Goal: Task Accomplishment & Management: Complete application form

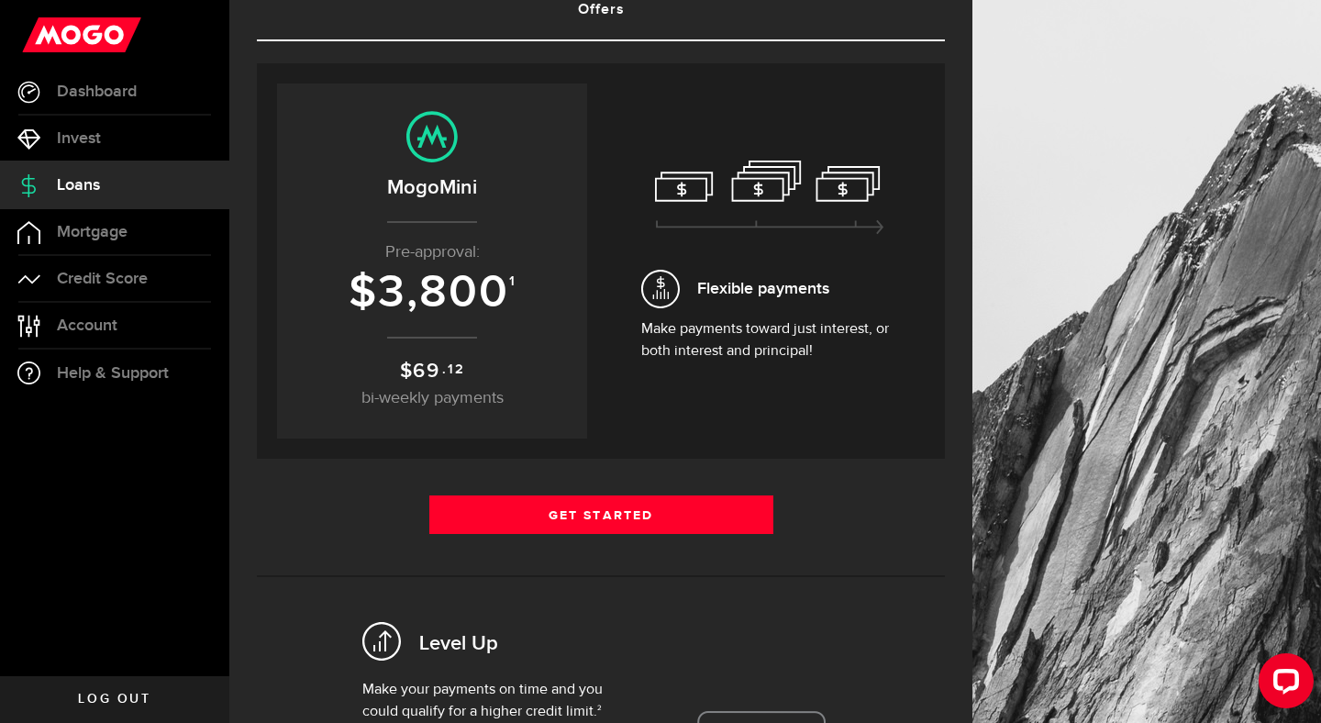
scroll to position [107, 0]
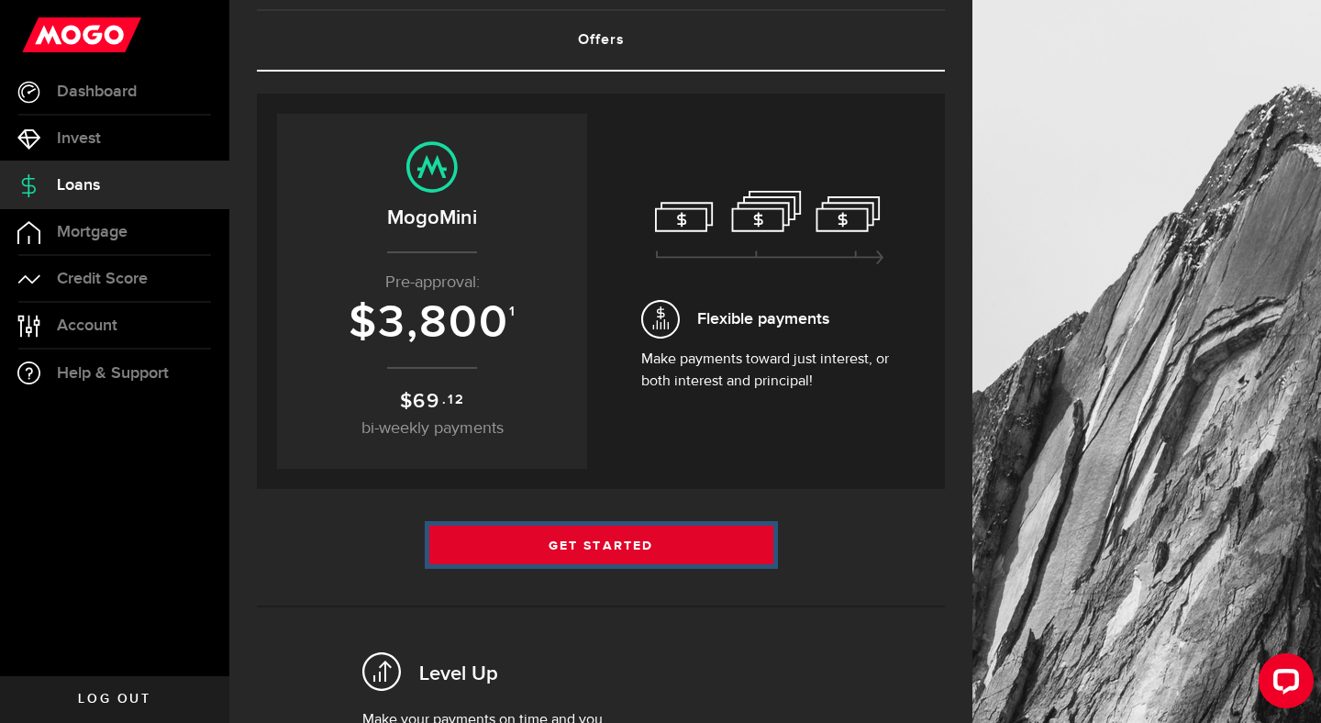
click at [588, 545] on link "Get Started" at bounding box center [601, 545] width 344 height 39
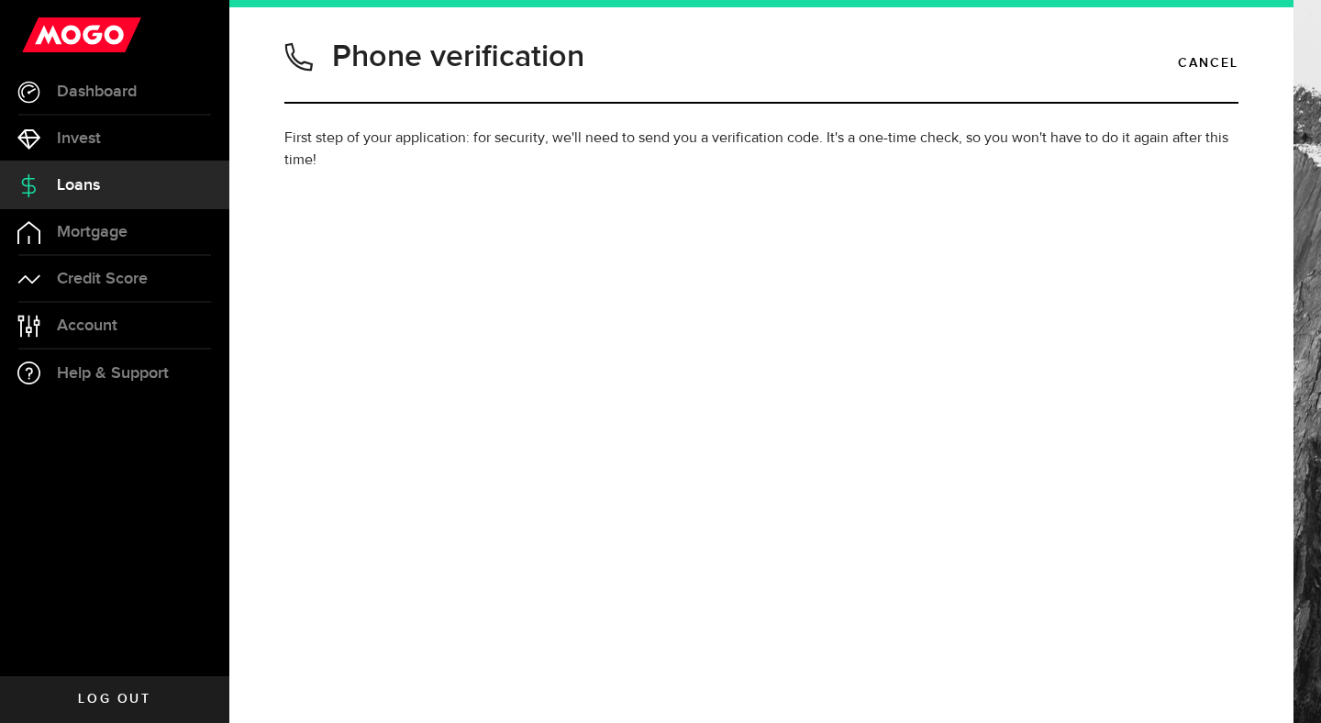
type input "4034933830"
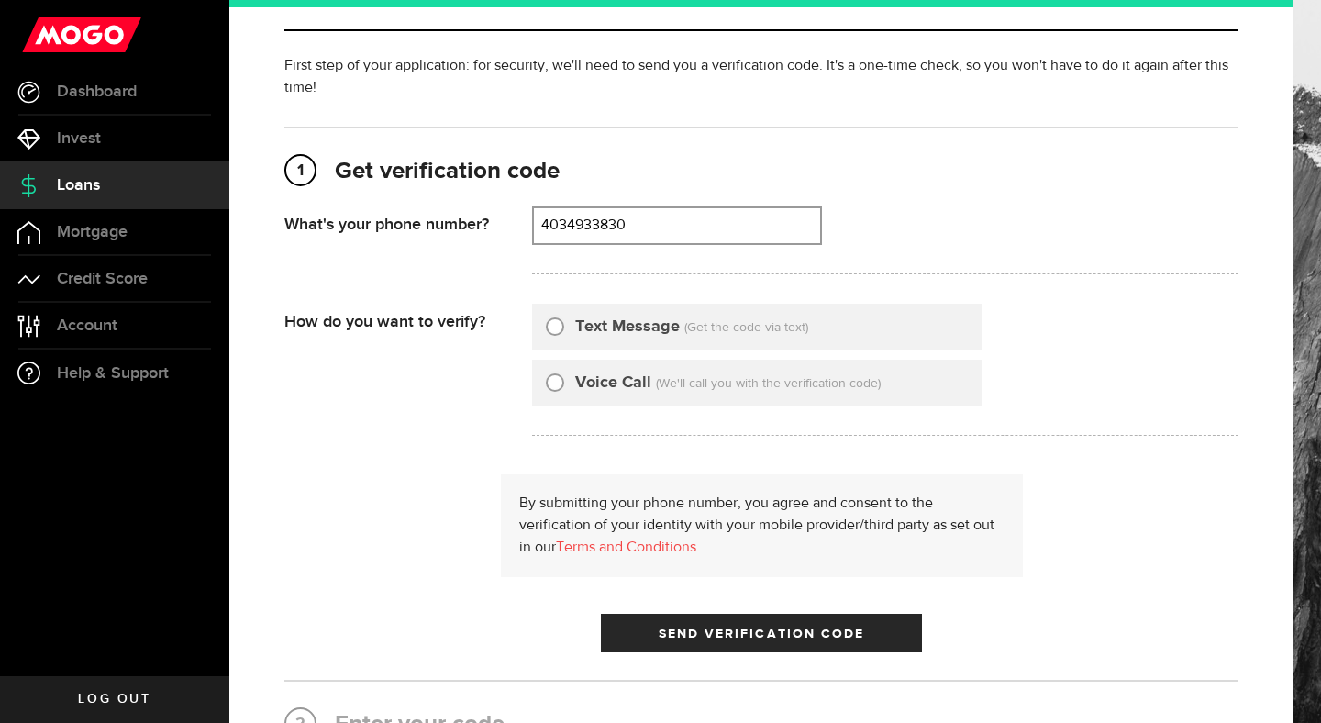
scroll to position [73, 0]
click at [556, 384] on input "Voice Call" at bounding box center [555, 379] width 18 height 18
radio input "true"
drag, startPoint x: 660, startPoint y: 222, endPoint x: 578, endPoint y: 221, distance: 81.7
click at [578, 221] on input "4034933830" at bounding box center [677, 224] width 286 height 35
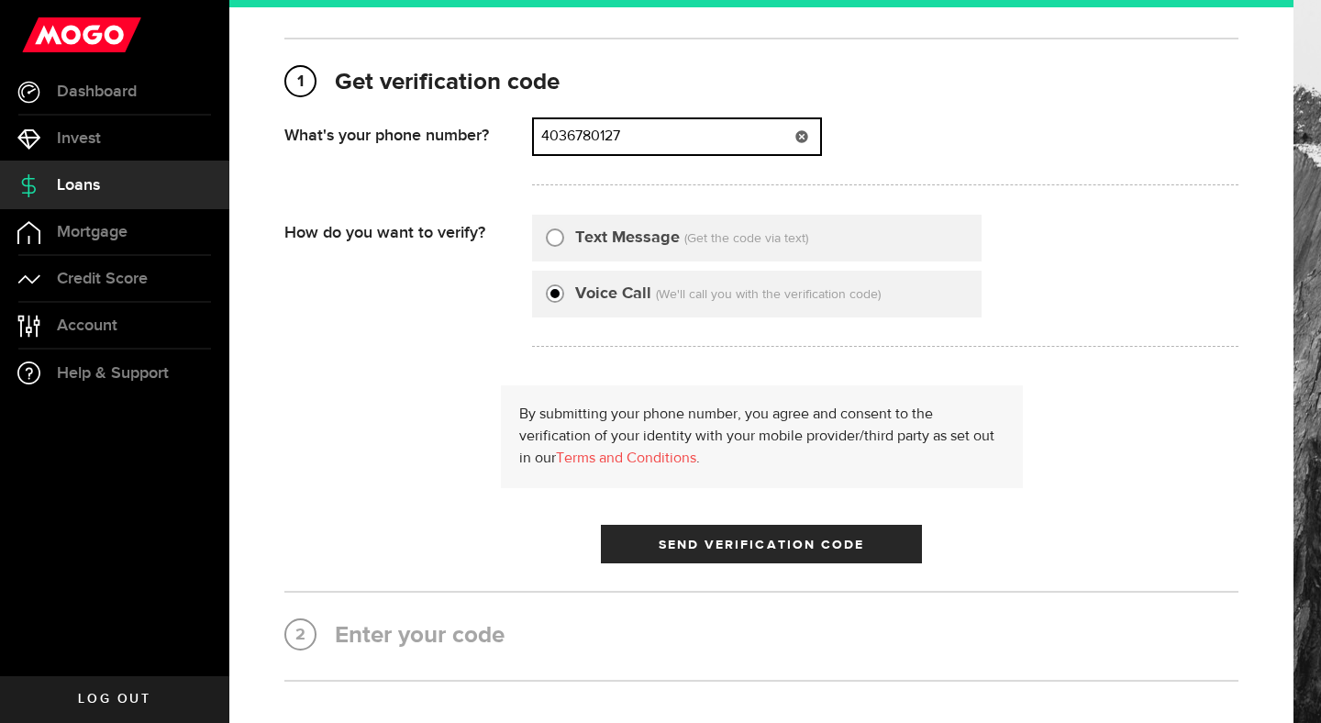
scroll to position [168, 0]
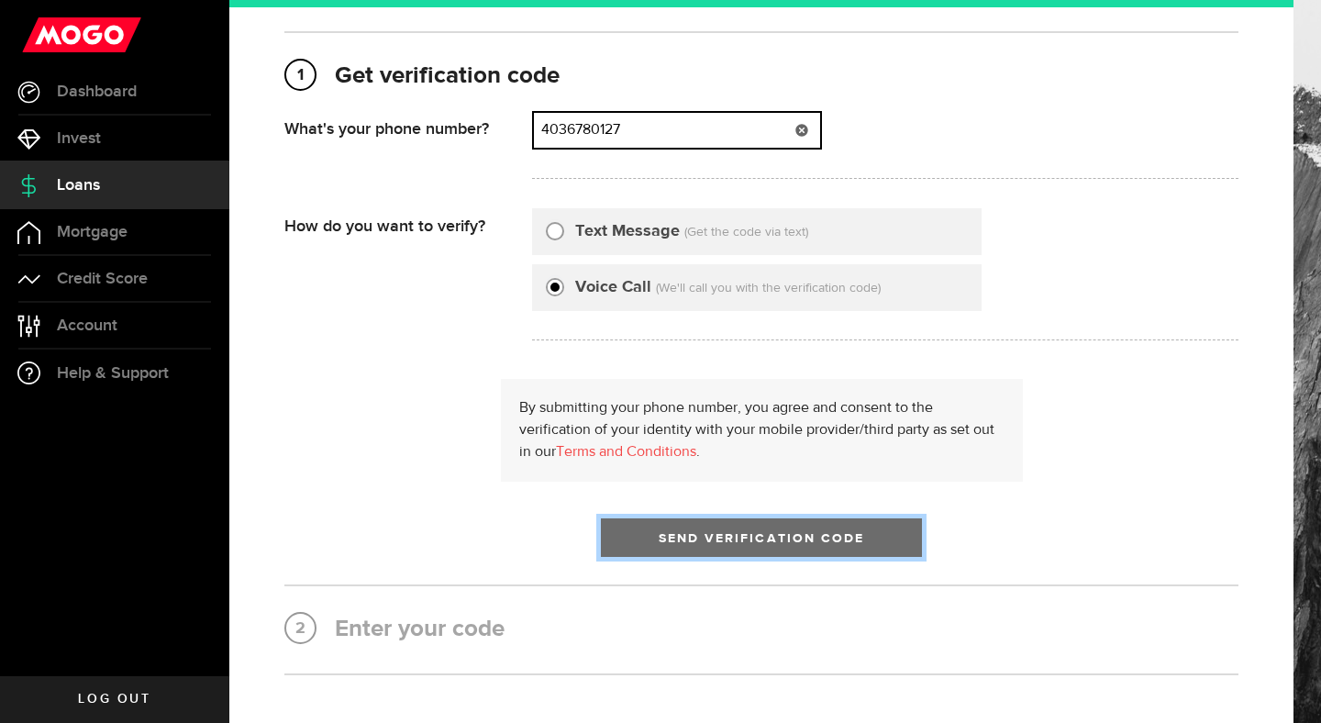
type input "4036780127"
click at [721, 532] on span "Send Verification Code" at bounding box center [762, 538] width 206 height 13
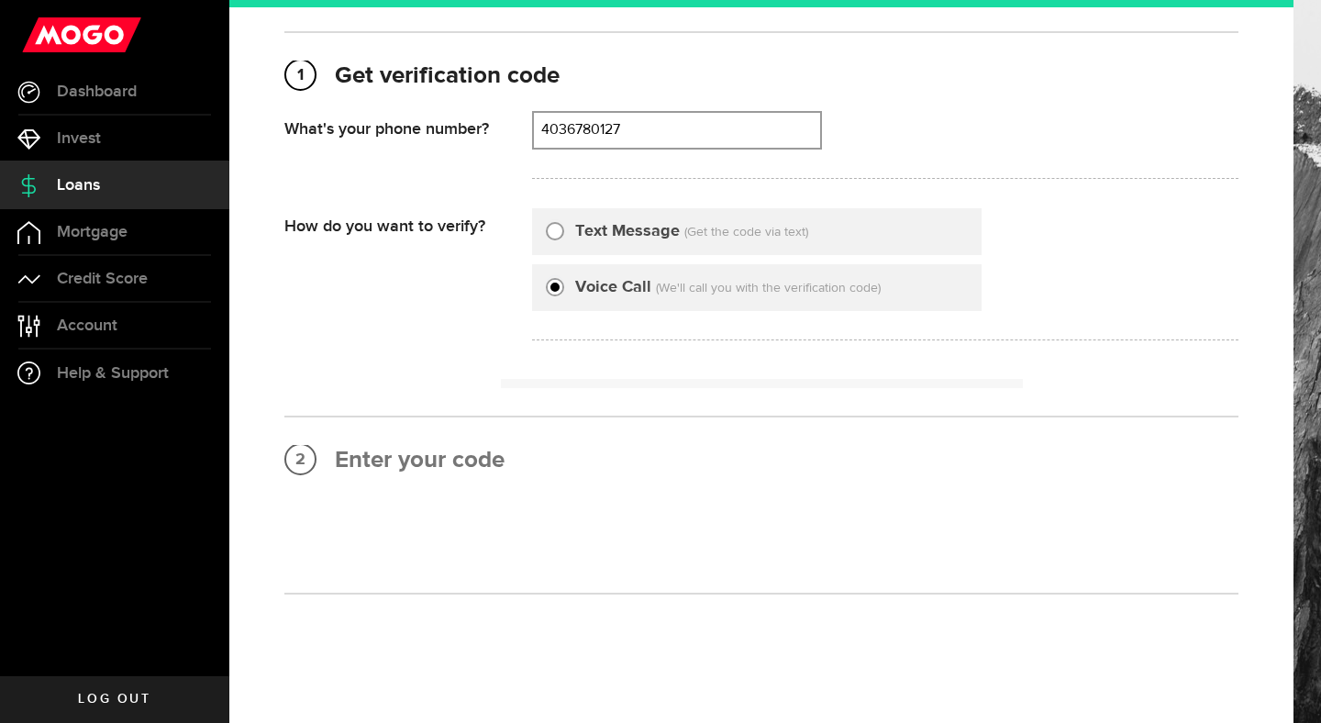
scroll to position [0, 0]
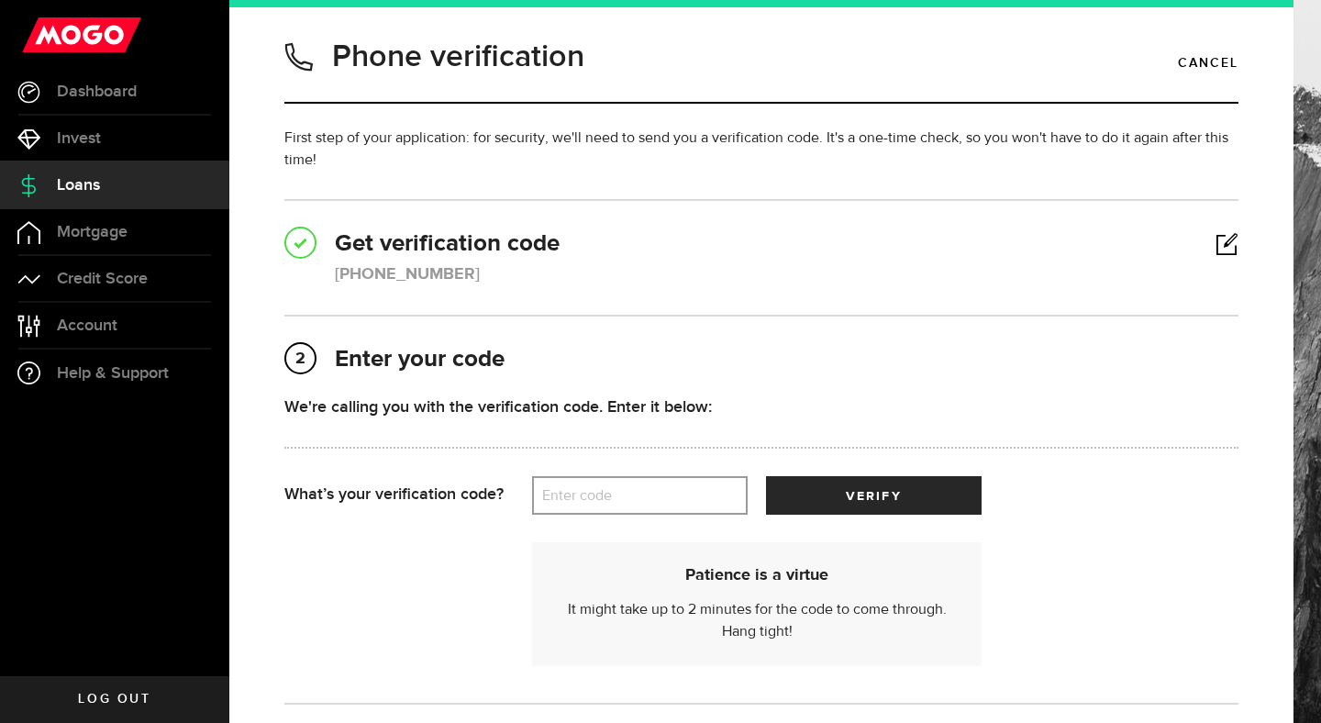
click at [660, 486] on label "Enter code" at bounding box center [640, 496] width 216 height 38
click at [660, 486] on input "Enter code" at bounding box center [640, 495] width 216 height 39
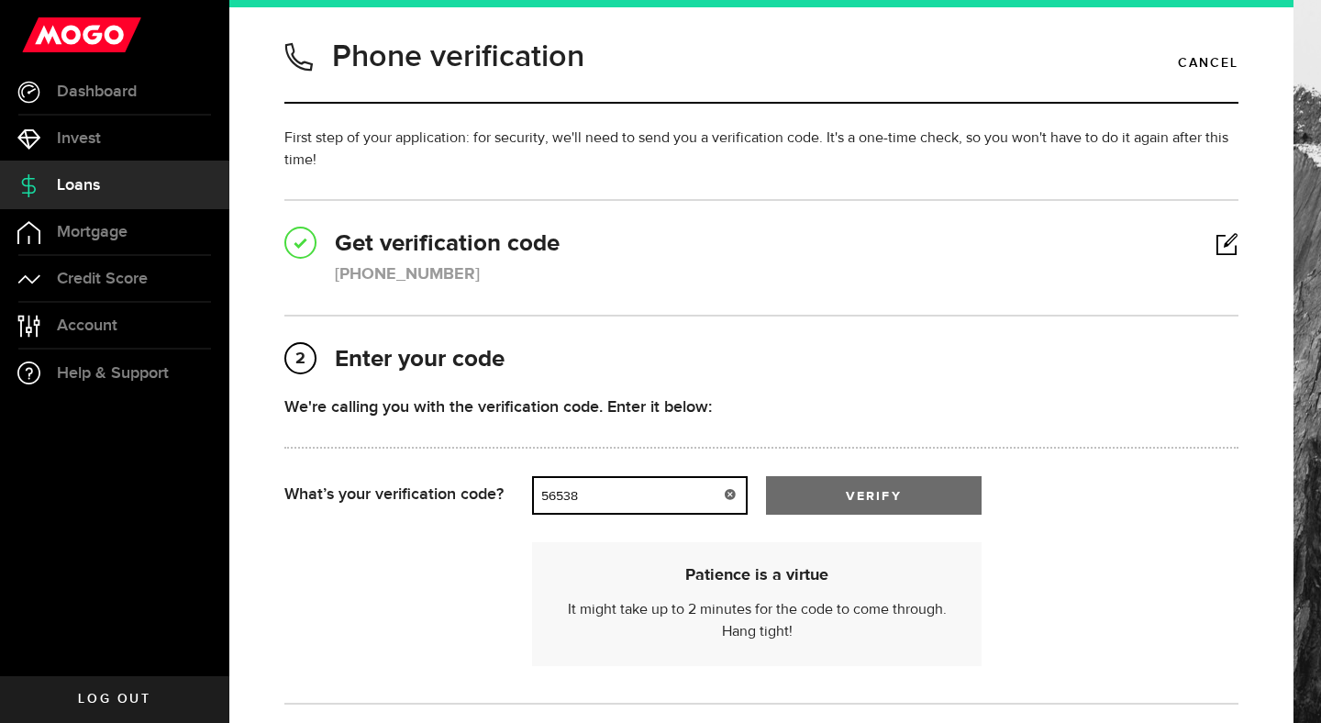
type input "56538"
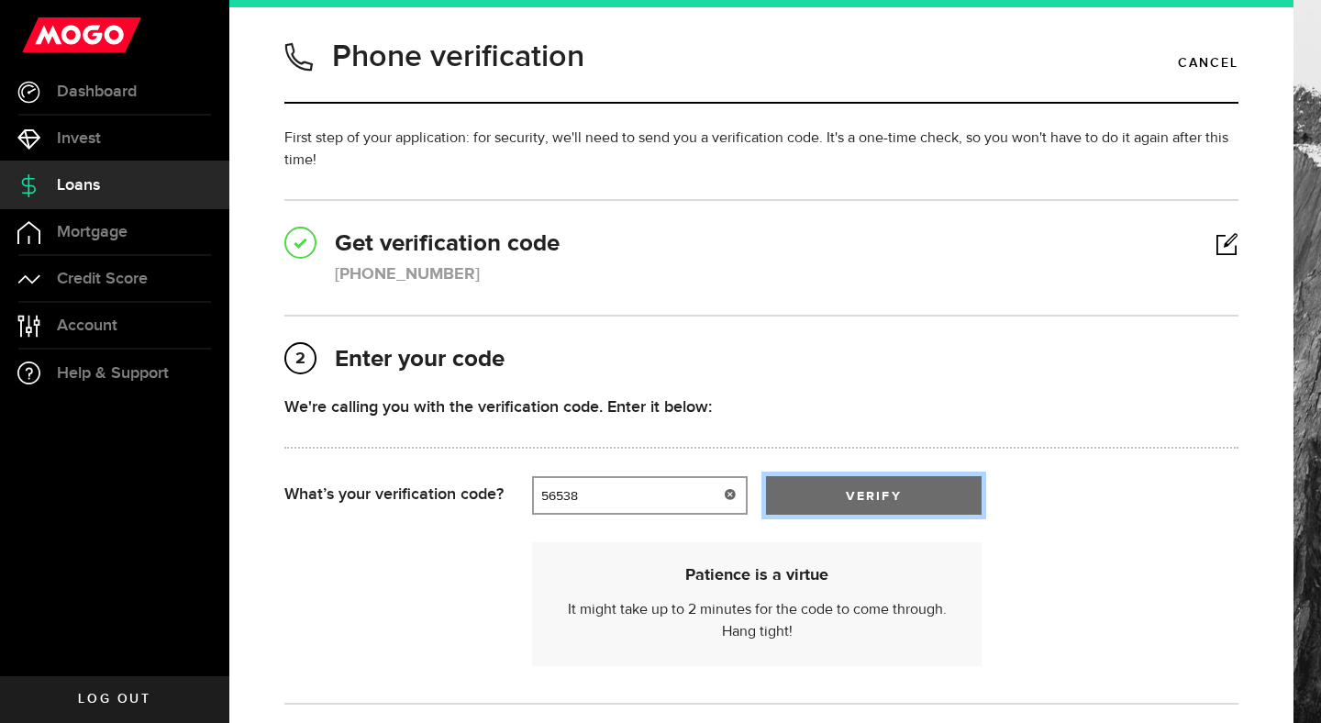
click at [895, 490] on span "verify" at bounding box center [873, 496] width 55 height 13
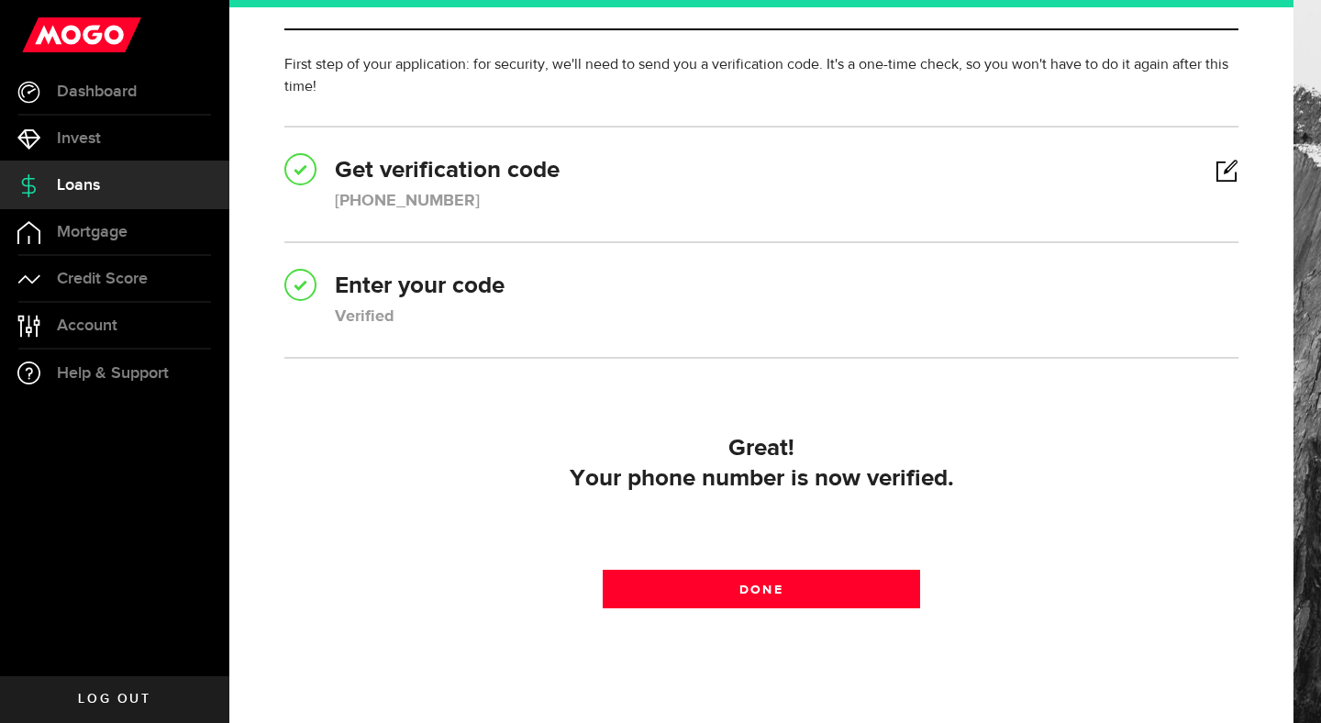
scroll to position [149, 0]
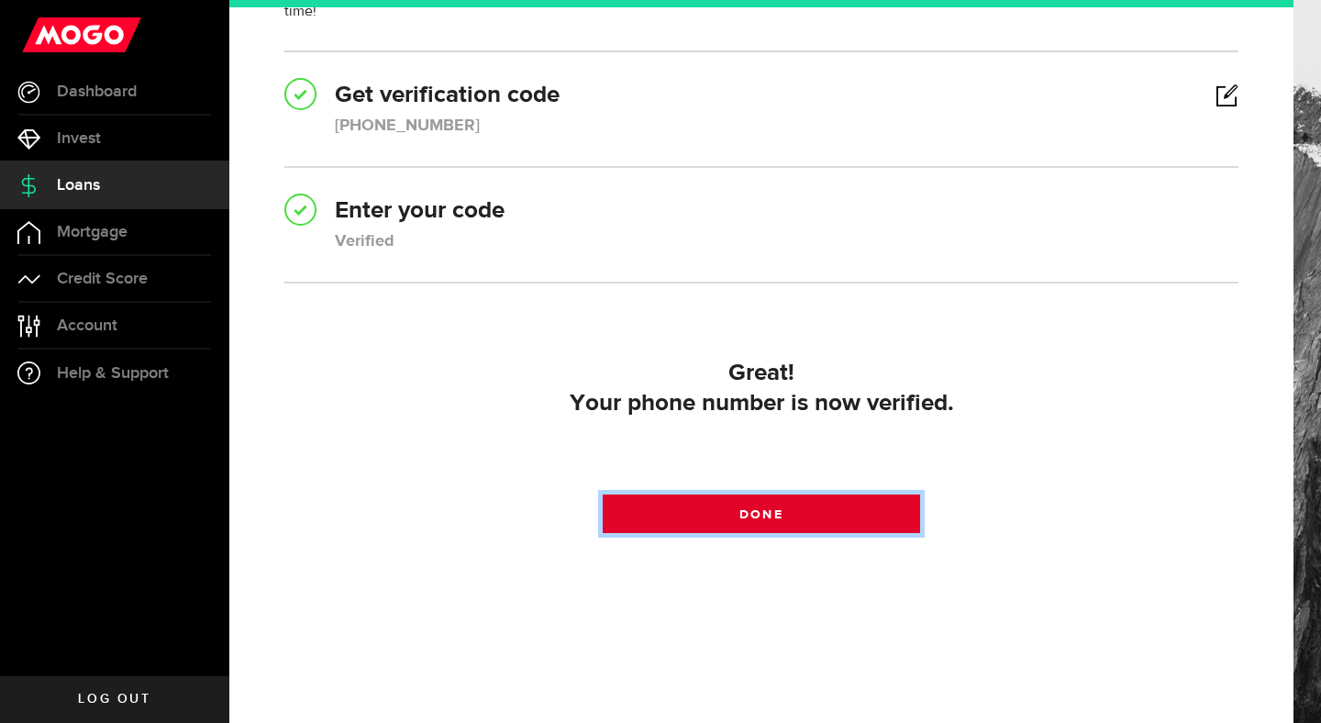
click at [758, 508] on span at bounding box center [762, 519] width 28 height 28
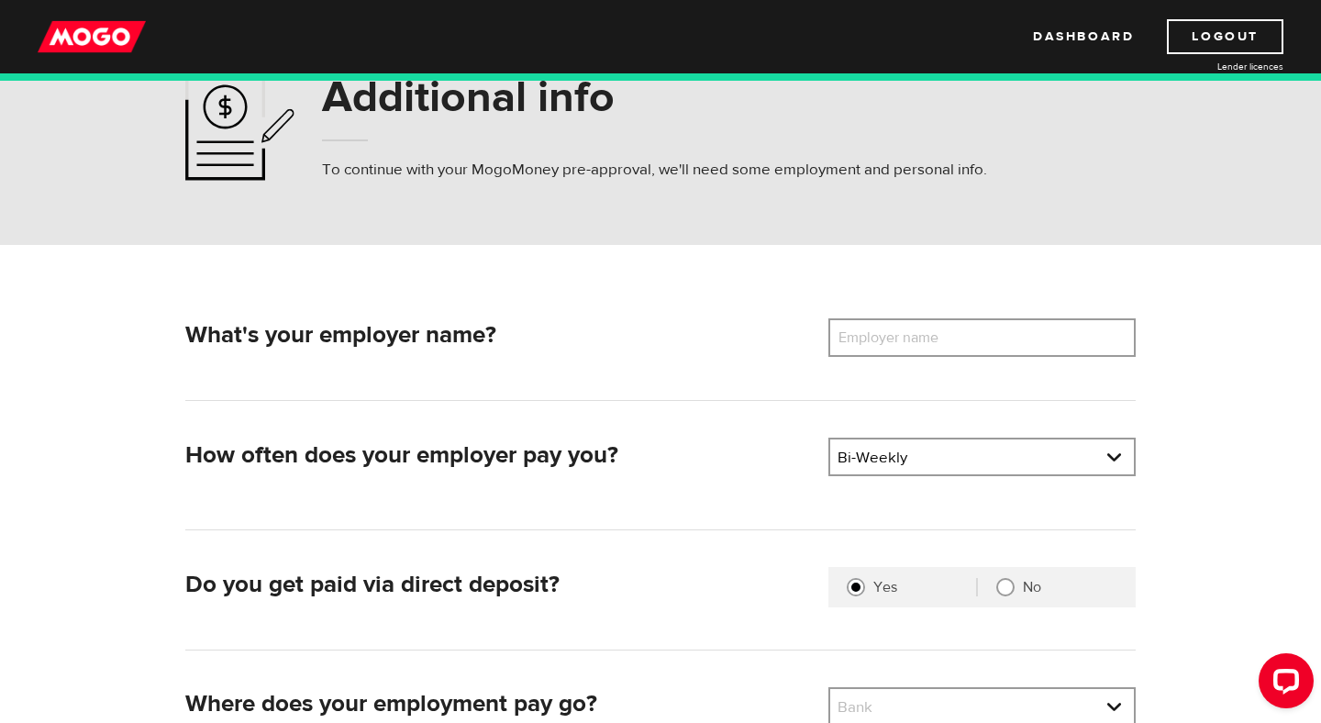
scroll to position [91, 0]
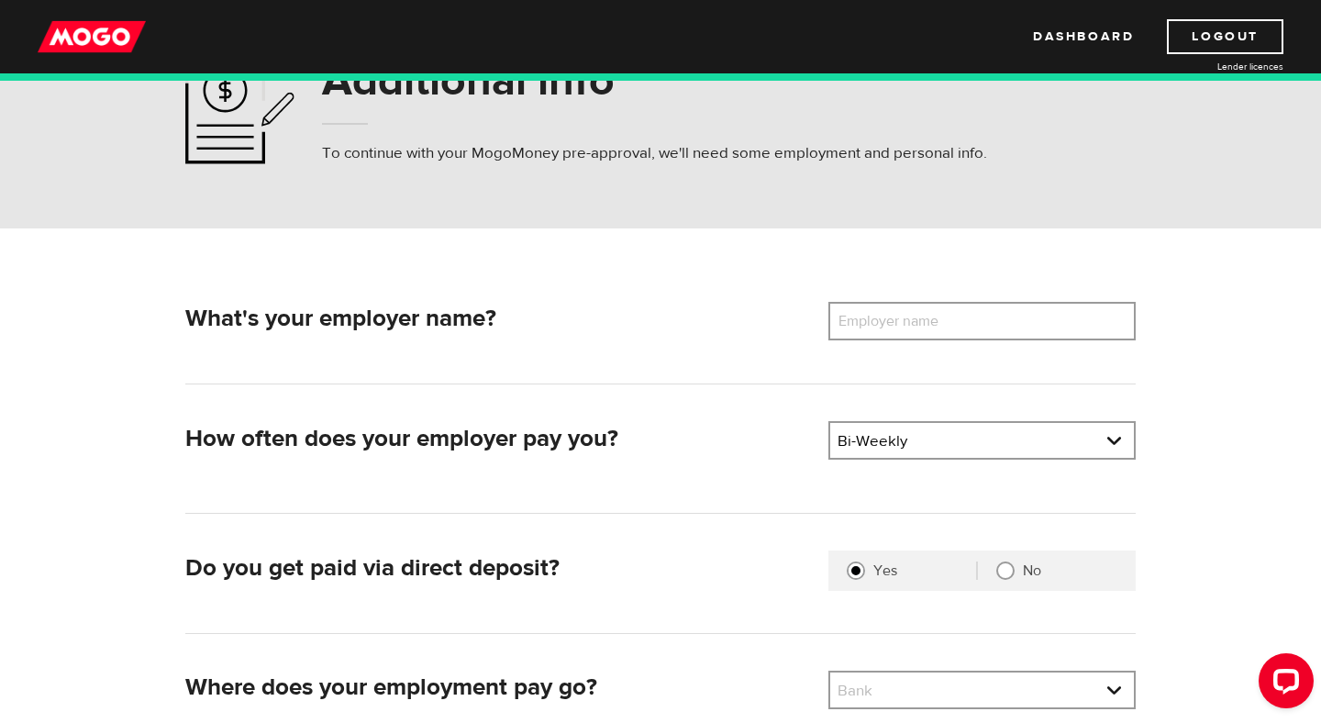
click at [944, 320] on label "Employer name" at bounding box center [903, 321] width 148 height 39
click at [944, 320] on input "Employer name" at bounding box center [982, 321] width 307 height 39
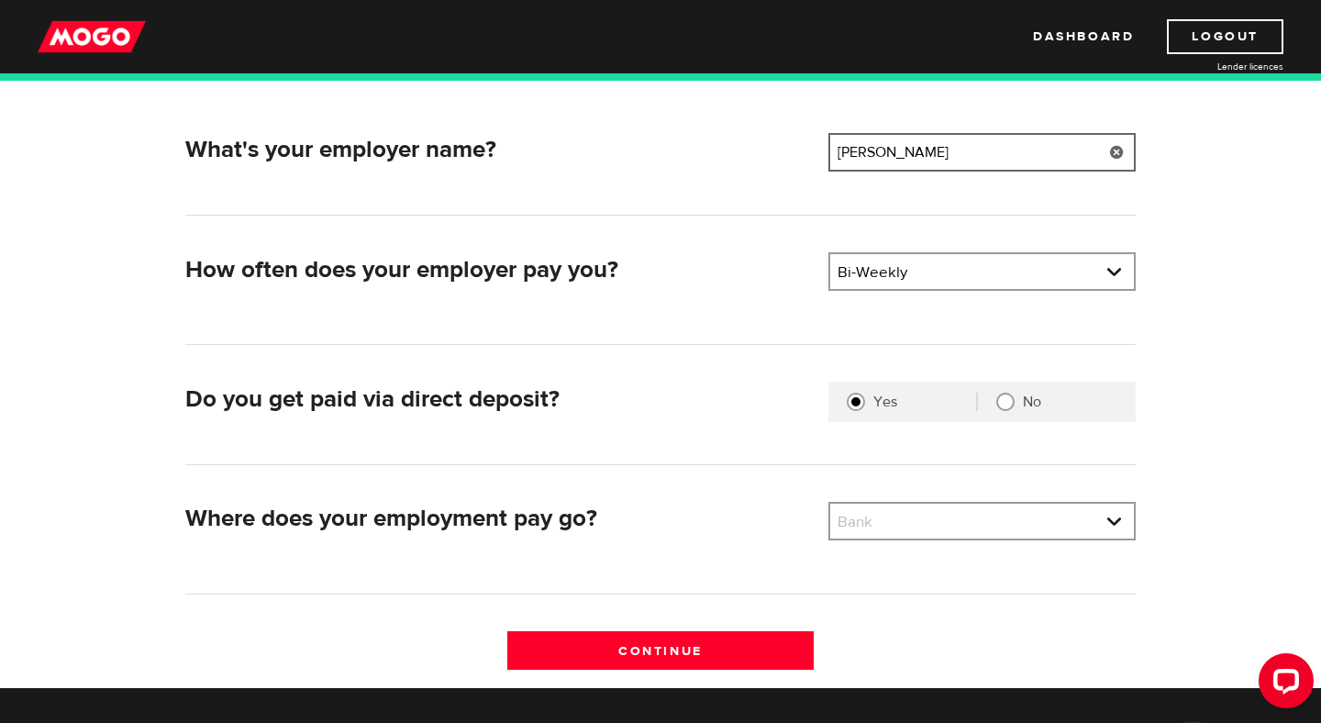
scroll to position [276, 0]
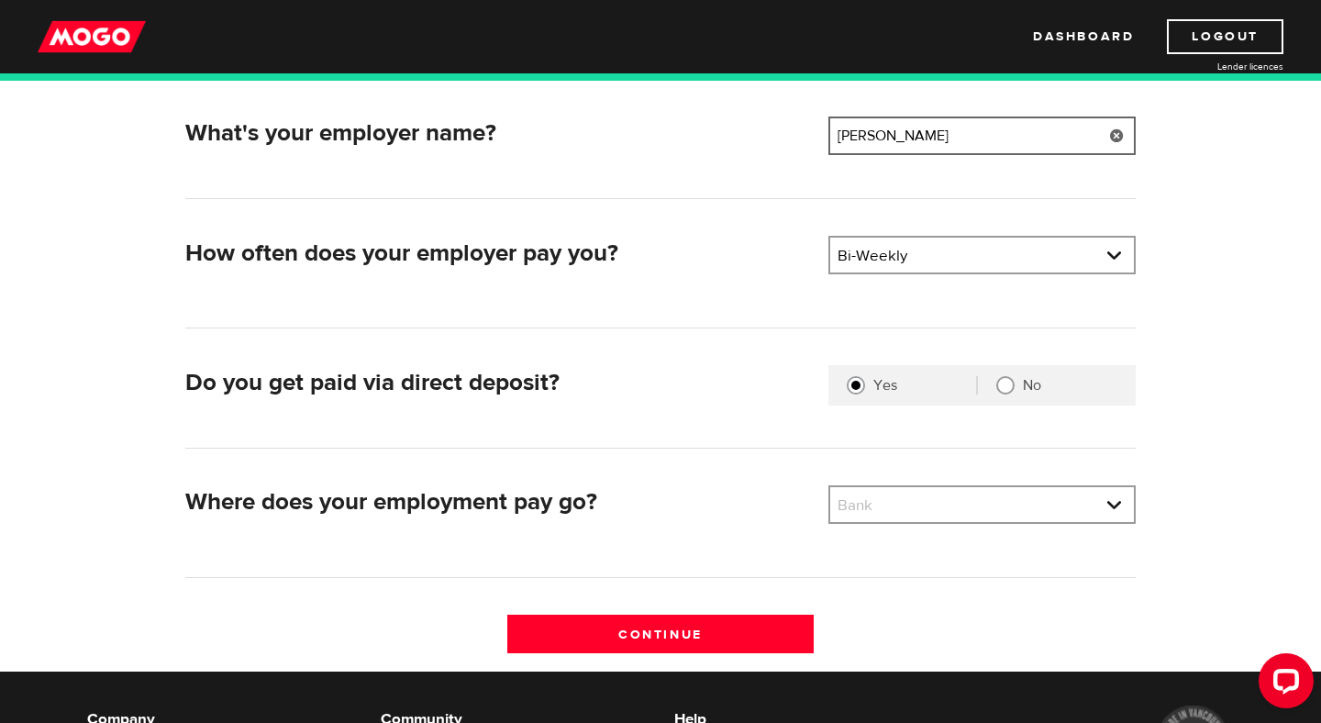
type input "Ray Anthony"
click at [1001, 389] on input "No" at bounding box center [1005, 385] width 18 height 18
radio input "true"
click at [860, 389] on input "Yes" at bounding box center [856, 385] width 18 height 18
radio input "true"
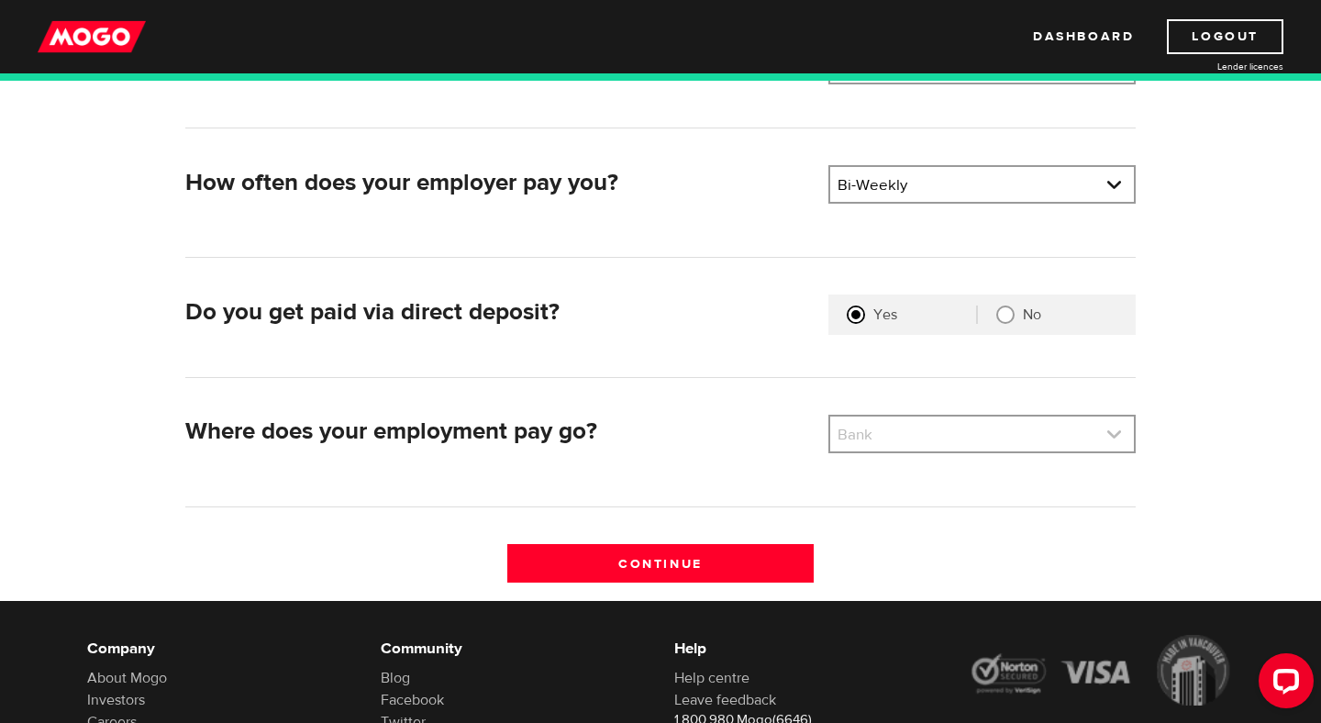
scroll to position [368, 0]
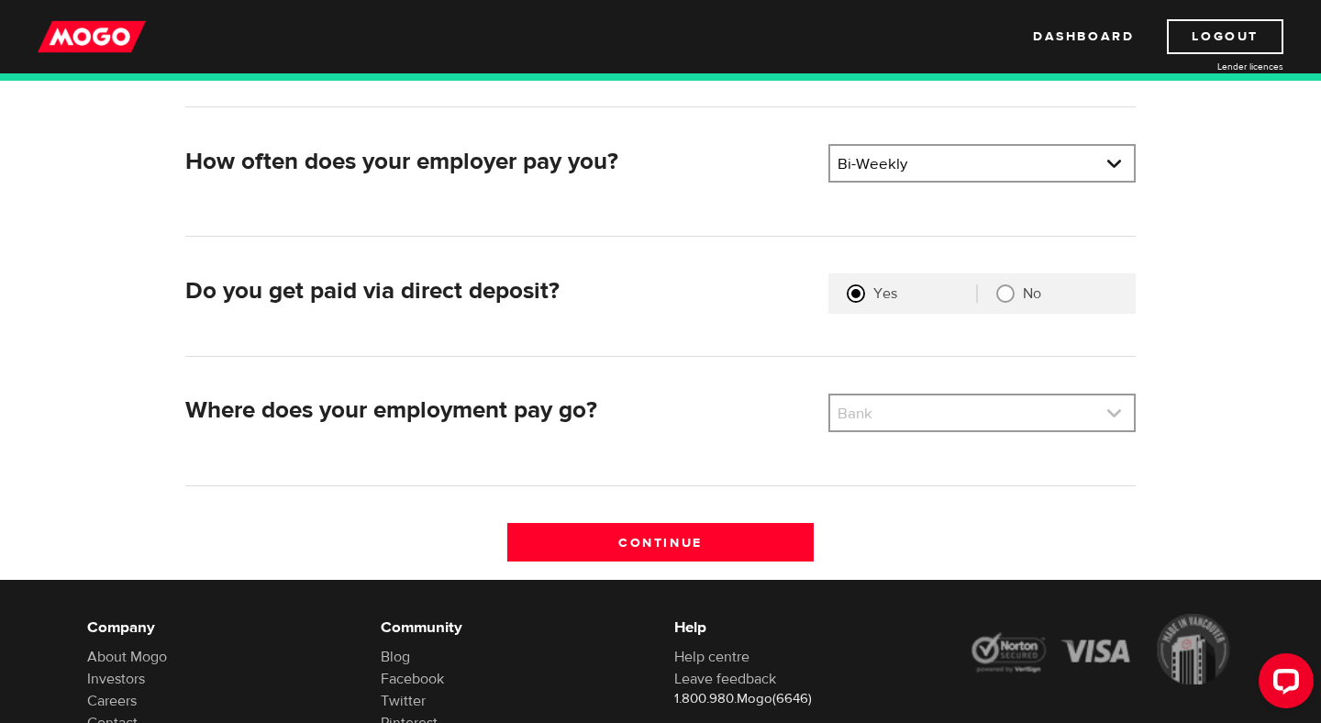
click at [938, 423] on link at bounding box center [982, 412] width 304 height 35
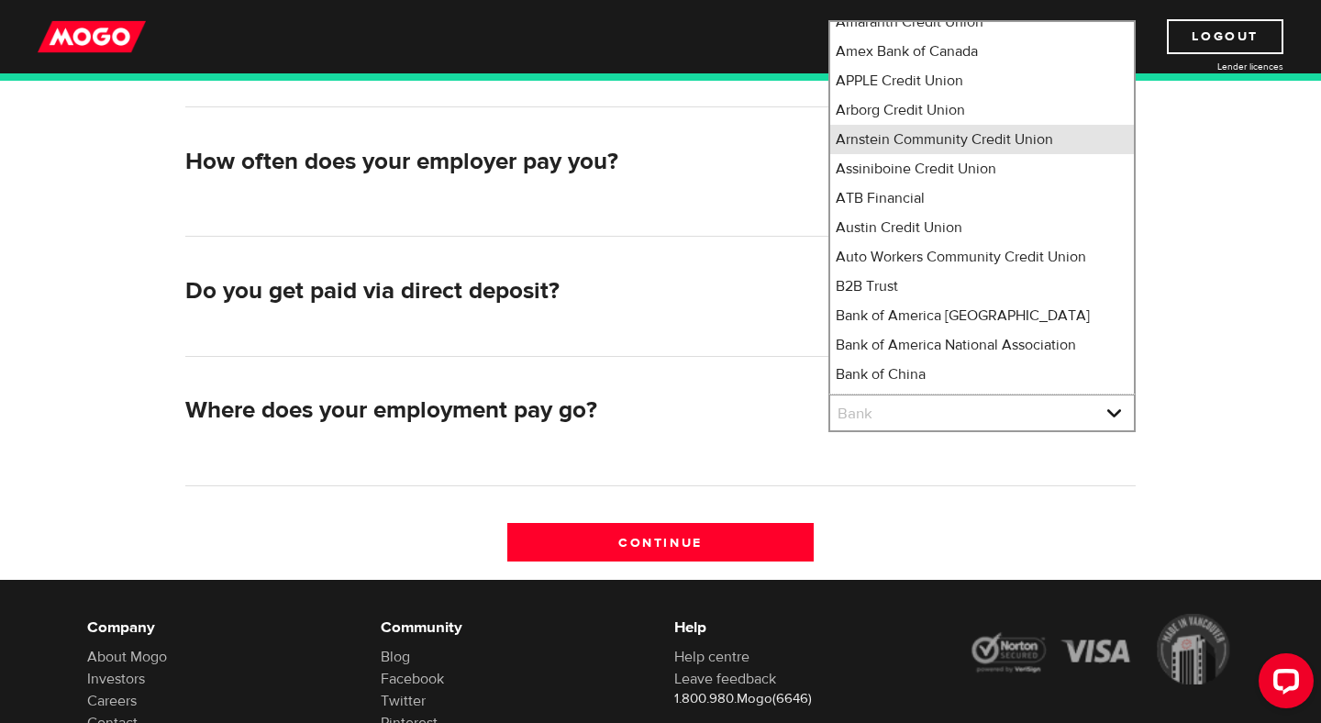
scroll to position [886, 0]
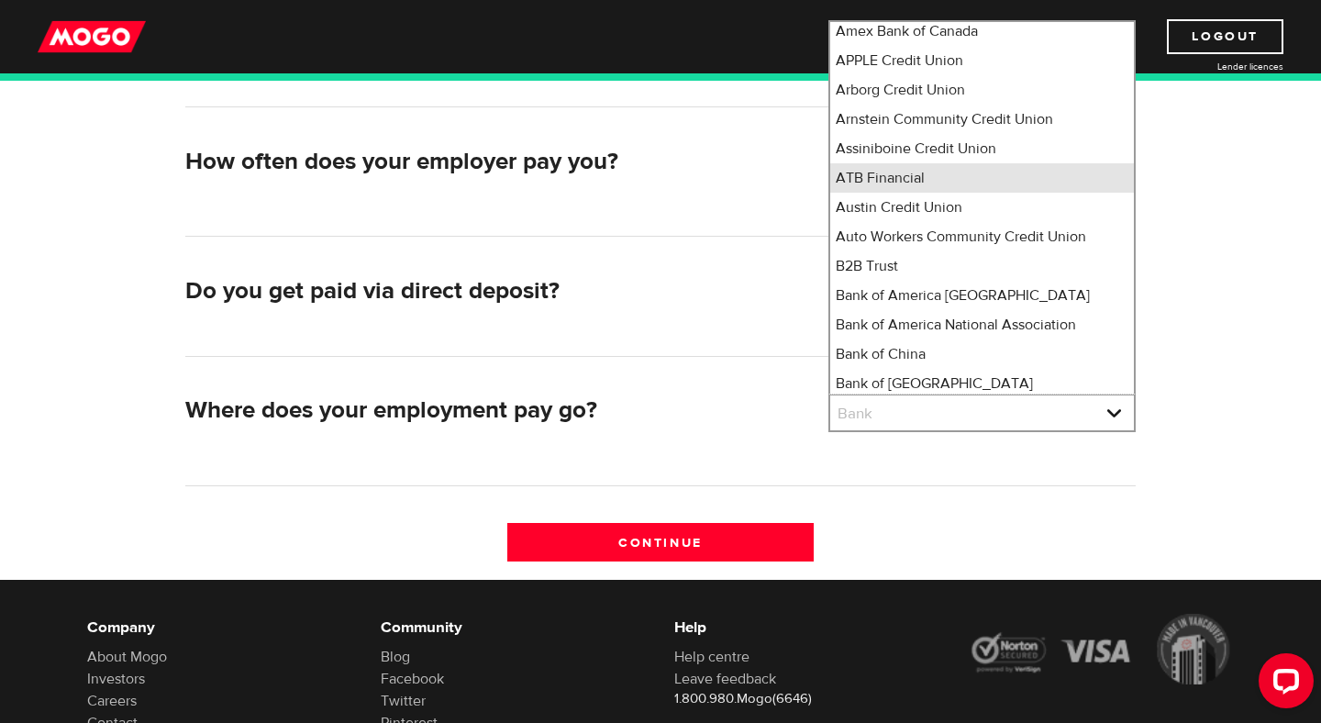
click at [932, 193] on li "ATB Financial" at bounding box center [982, 177] width 304 height 29
select select "34"
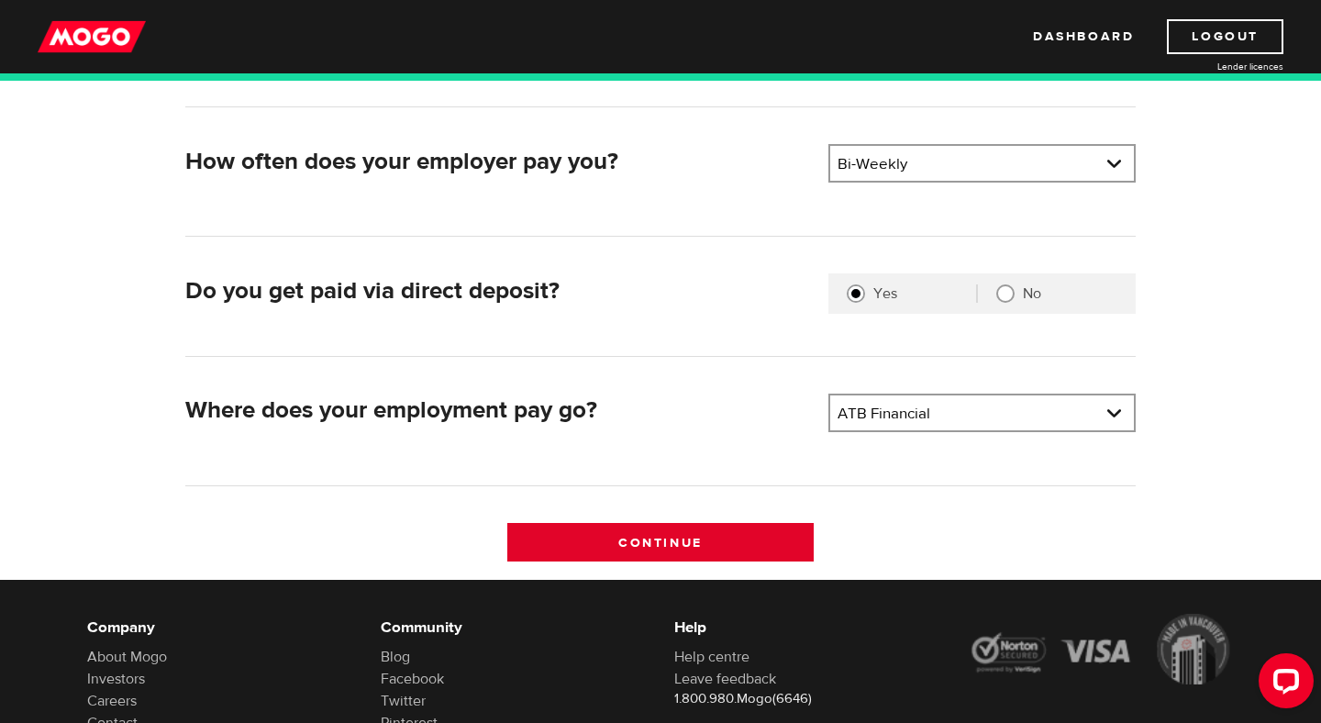
click at [693, 539] on input "Continue" at bounding box center [660, 542] width 307 height 39
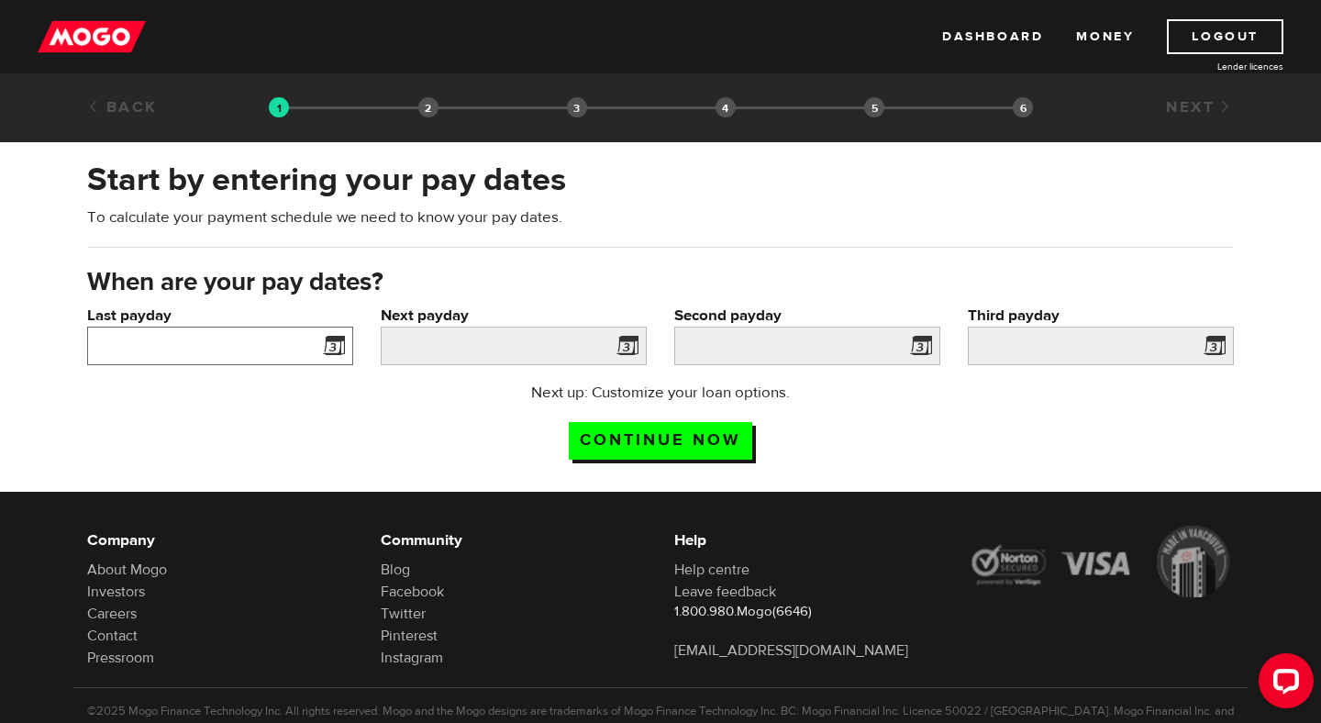
click at [260, 350] on input "Last payday" at bounding box center [220, 346] width 266 height 39
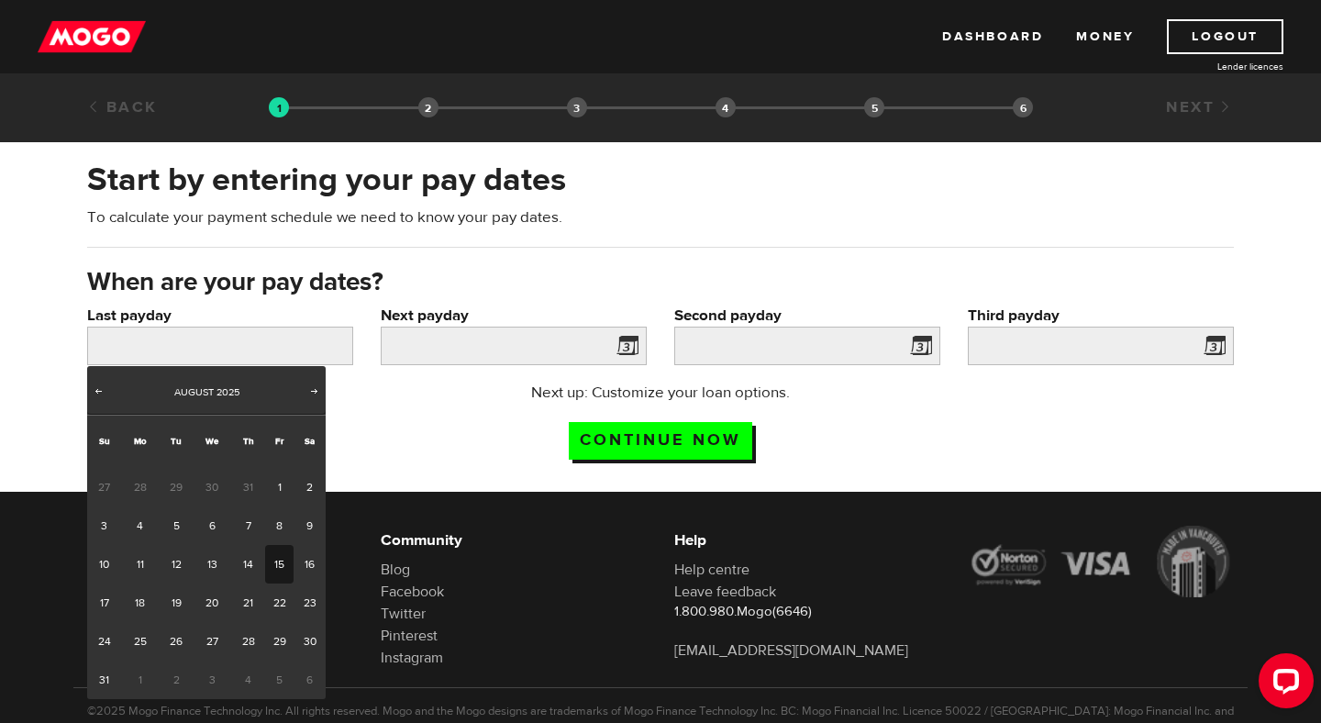
click at [269, 567] on link "15" at bounding box center [279, 564] width 28 height 39
type input "2025/08/15"
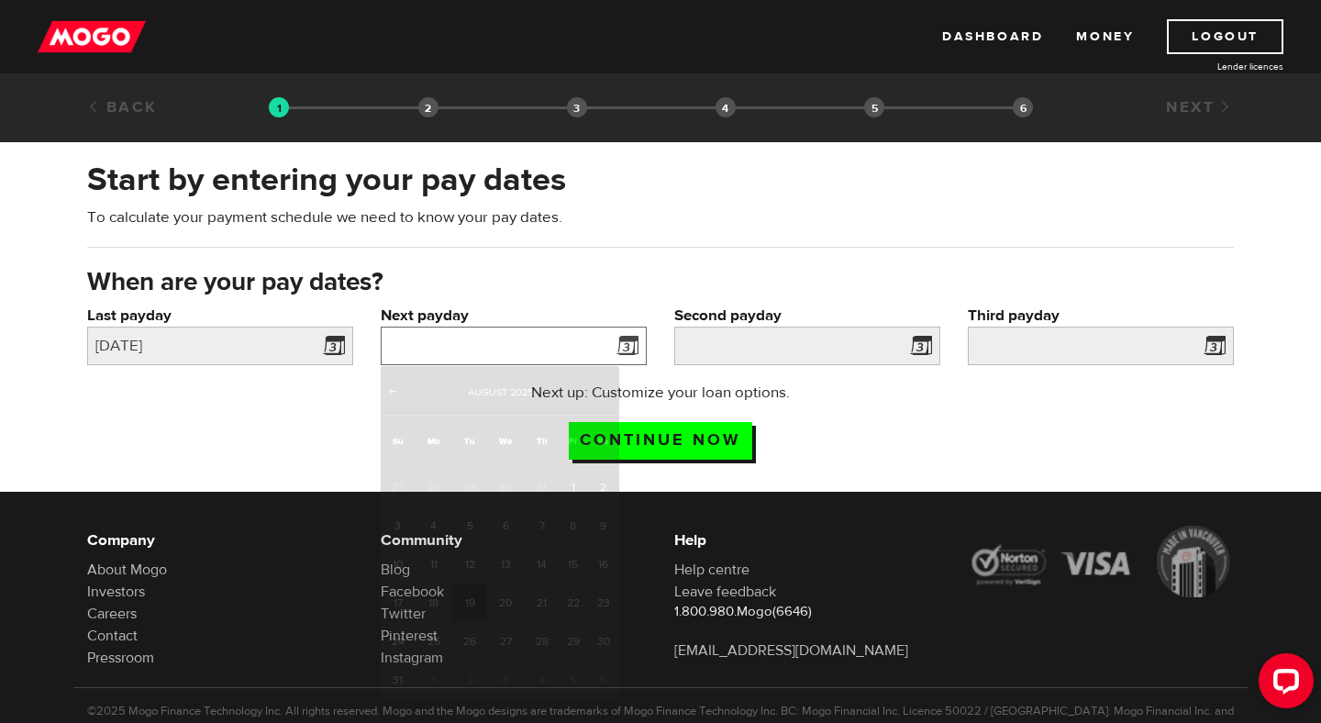
click at [533, 354] on input "Next payday" at bounding box center [514, 346] width 266 height 39
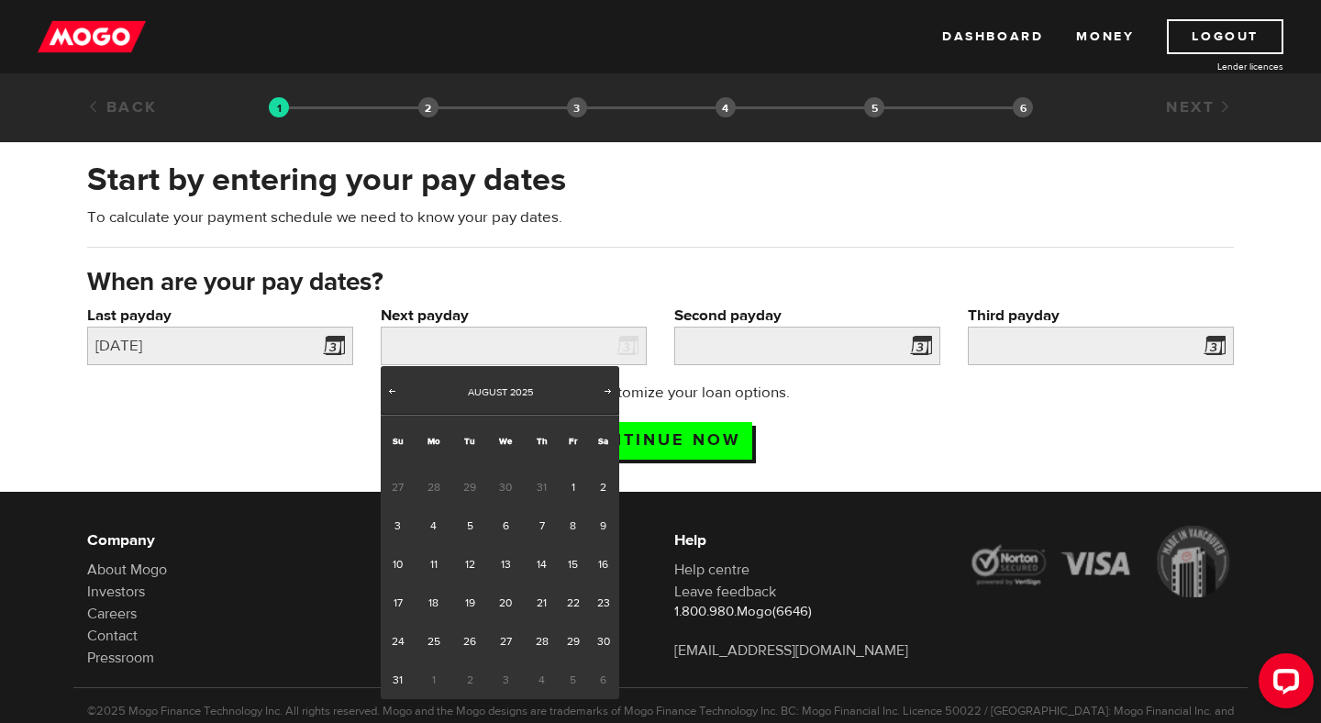
click at [424, 687] on span "1" at bounding box center [434, 680] width 38 height 39
click at [438, 673] on span "1" at bounding box center [434, 680] width 38 height 39
click at [435, 684] on span "1" at bounding box center [434, 680] width 38 height 39
click at [606, 391] on span "Next" at bounding box center [608, 391] width 15 height 15
click at [433, 481] on link "1" at bounding box center [434, 487] width 38 height 39
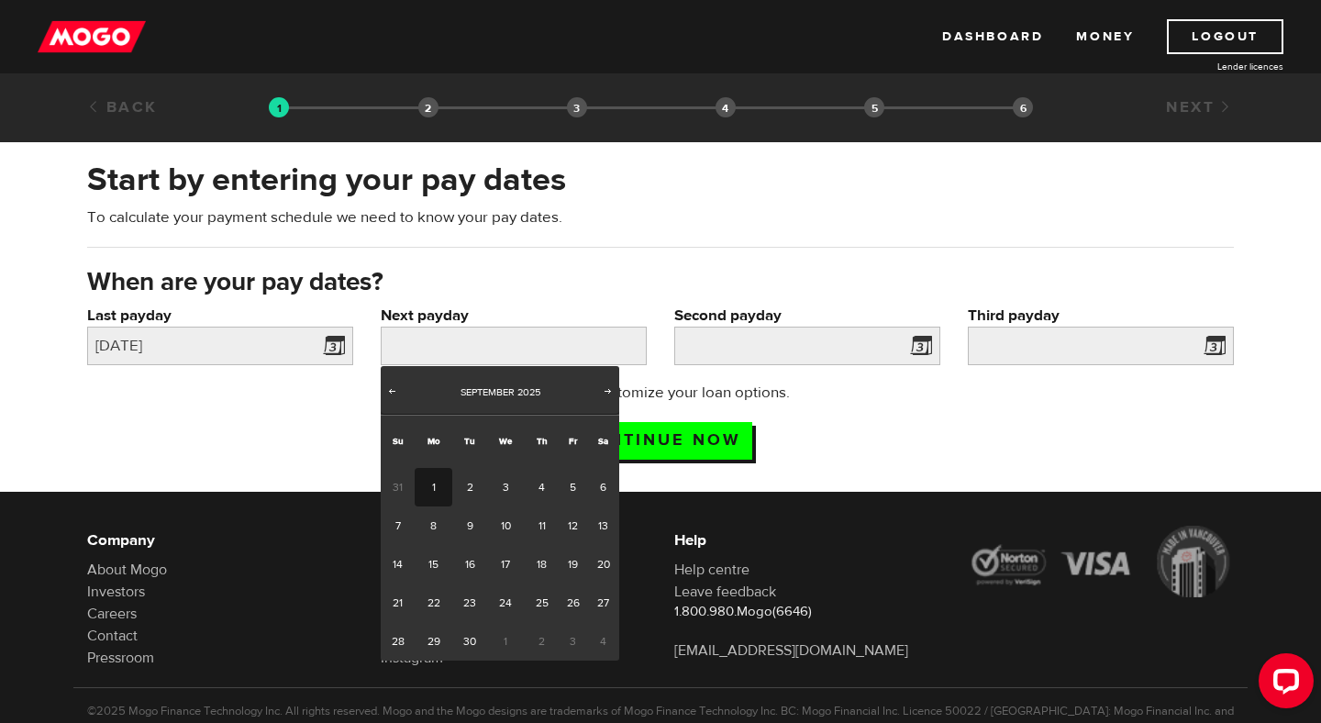
type input "2025/09/01"
type input "2025/9/15"
type input "2025/9/29"
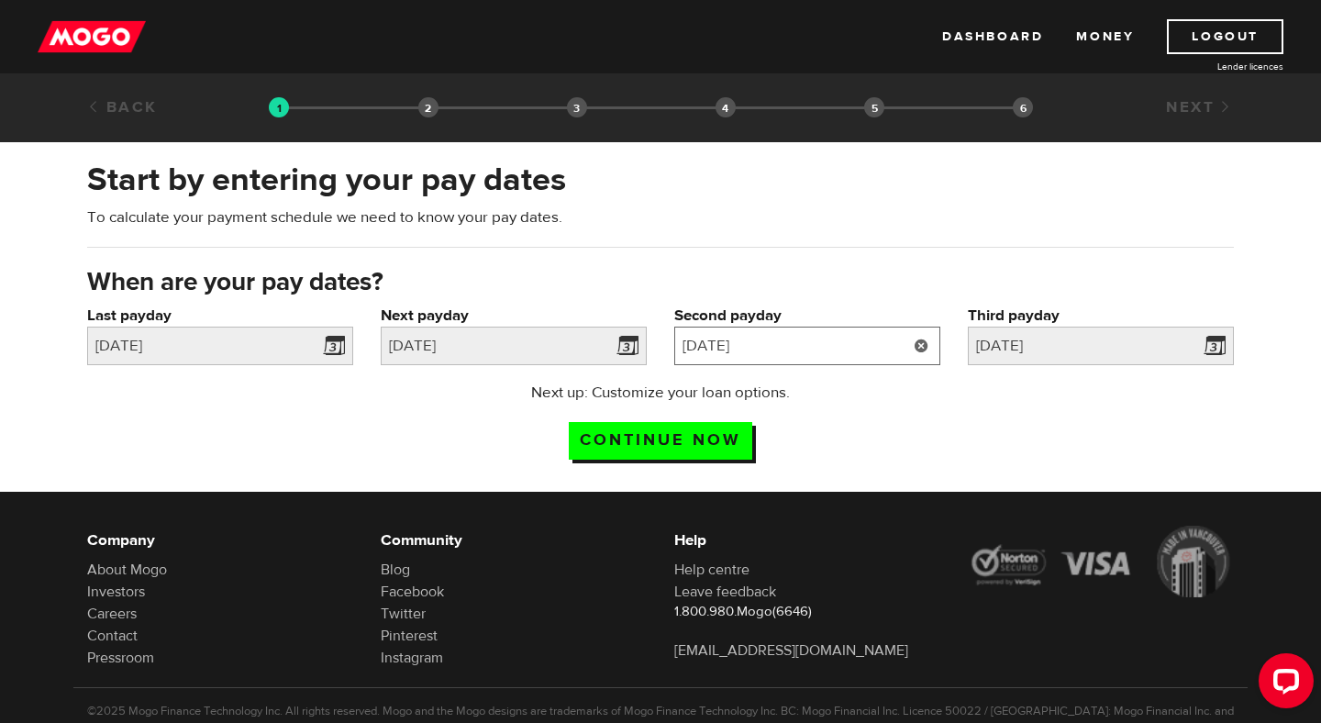
click at [839, 349] on input "2025/9/15" at bounding box center [807, 346] width 266 height 39
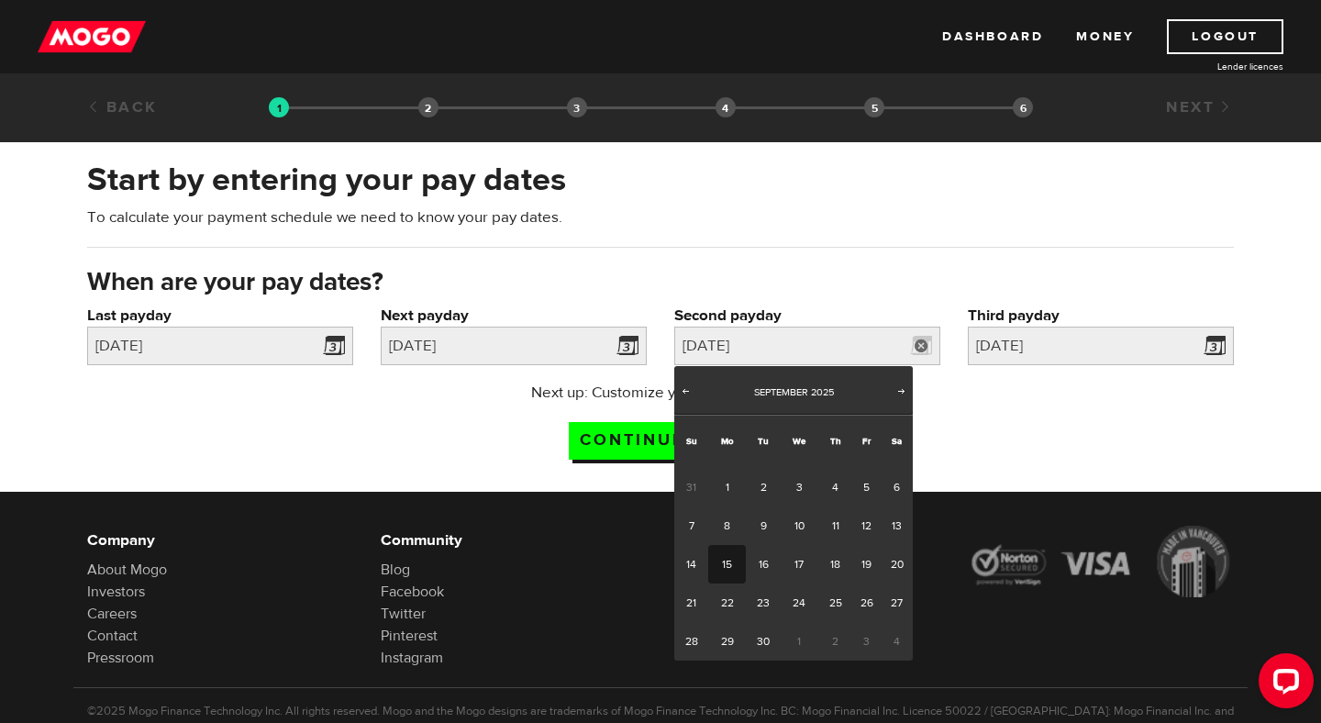
click at [730, 551] on link "15" at bounding box center [727, 564] width 38 height 39
type input "2025/09/15"
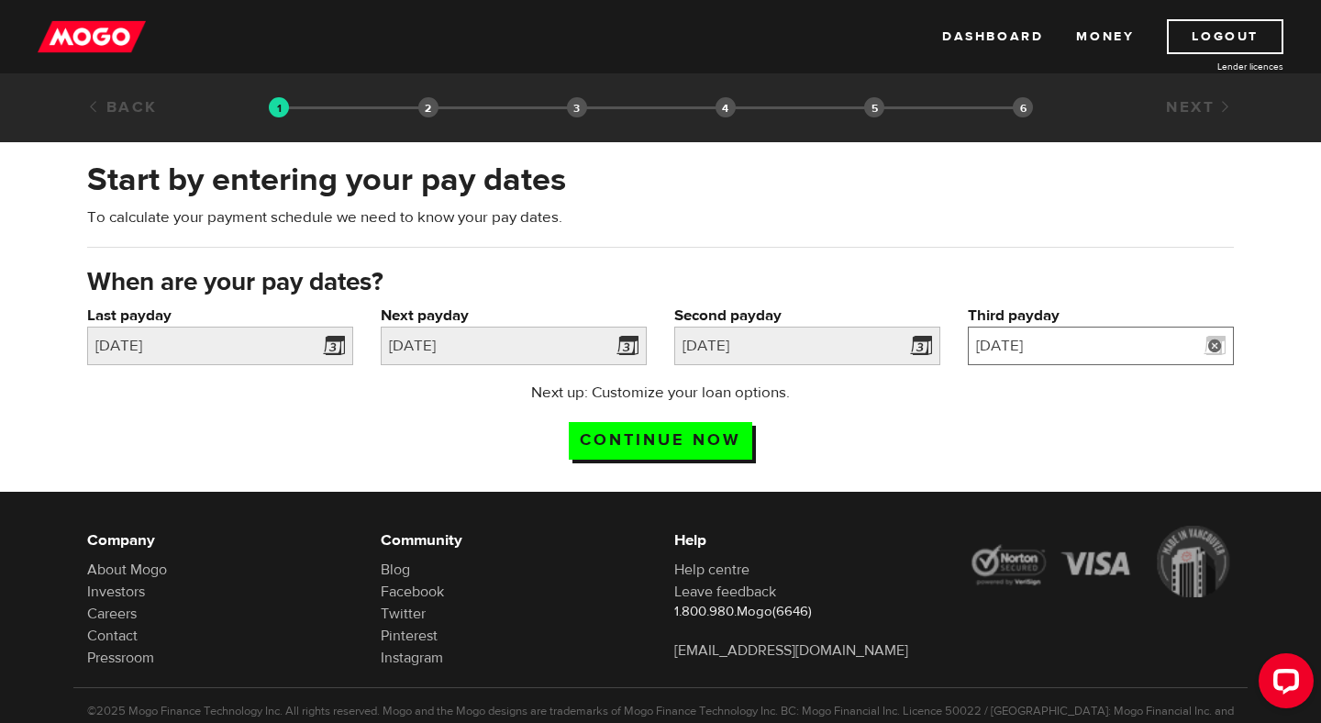
click at [1072, 344] on input "2025/9/29" at bounding box center [1101, 346] width 266 height 39
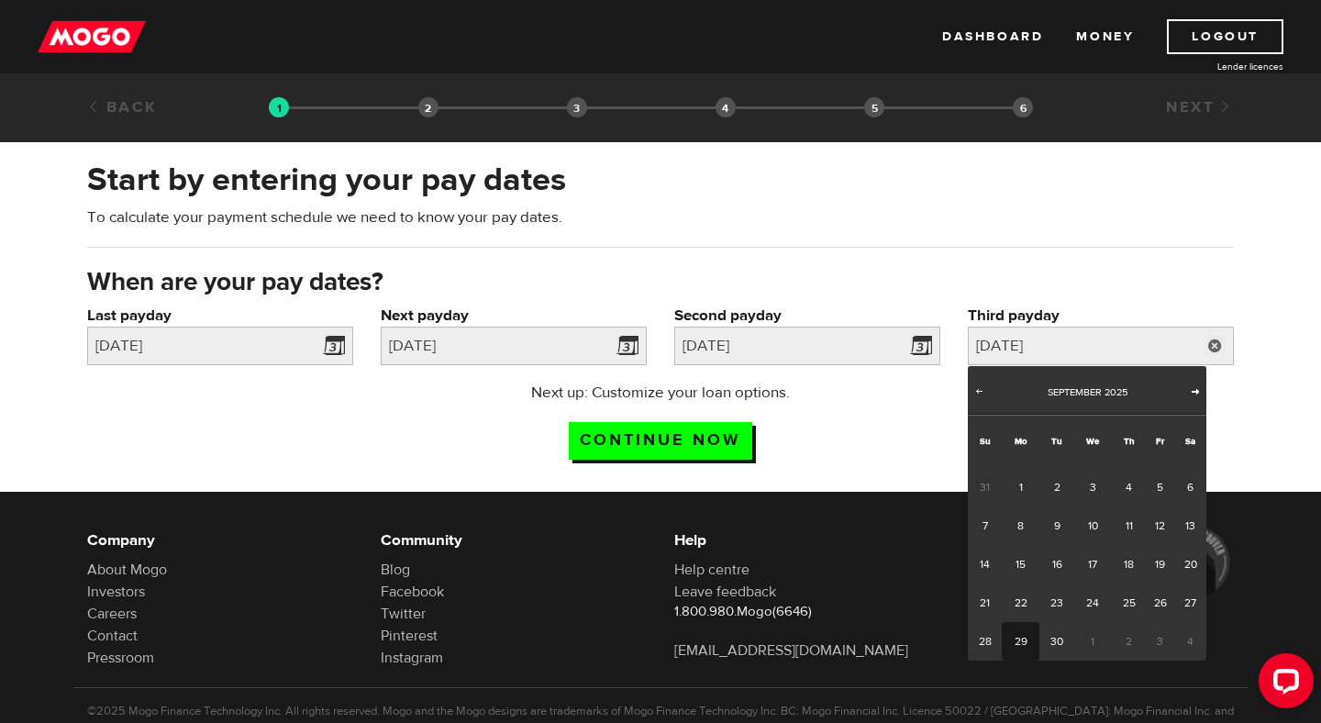
click at [1196, 389] on span "Next" at bounding box center [1195, 391] width 15 height 15
click at [1096, 485] on link "1" at bounding box center [1093, 487] width 38 height 39
type input "2025/10/01"
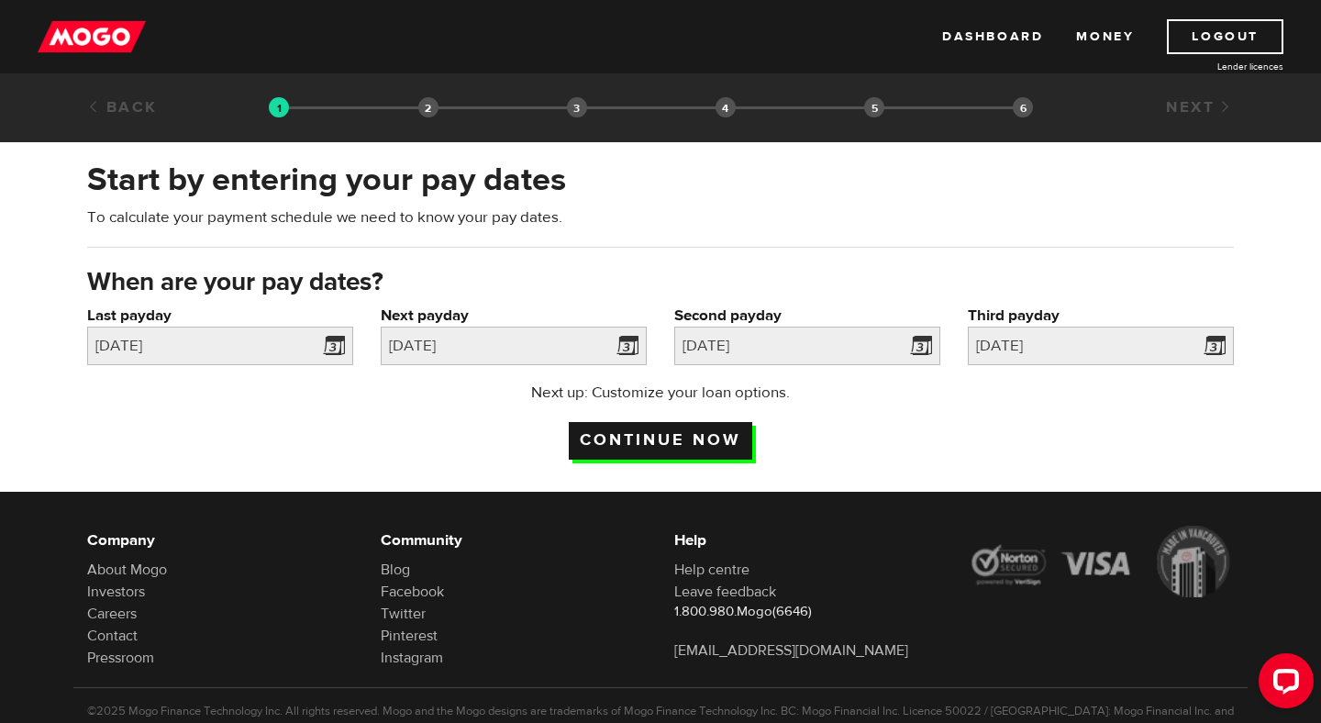
click at [695, 441] on input "Continue now" at bounding box center [661, 441] width 184 height 38
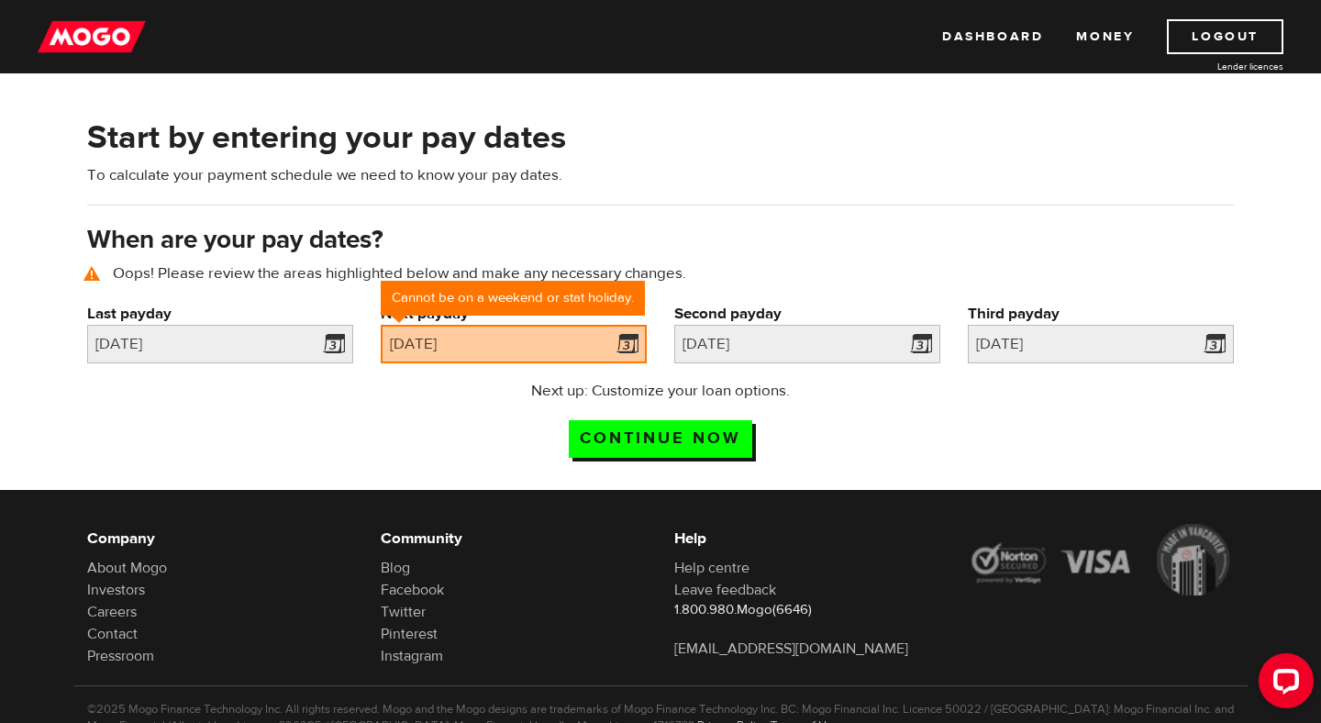
scroll to position [85, 0]
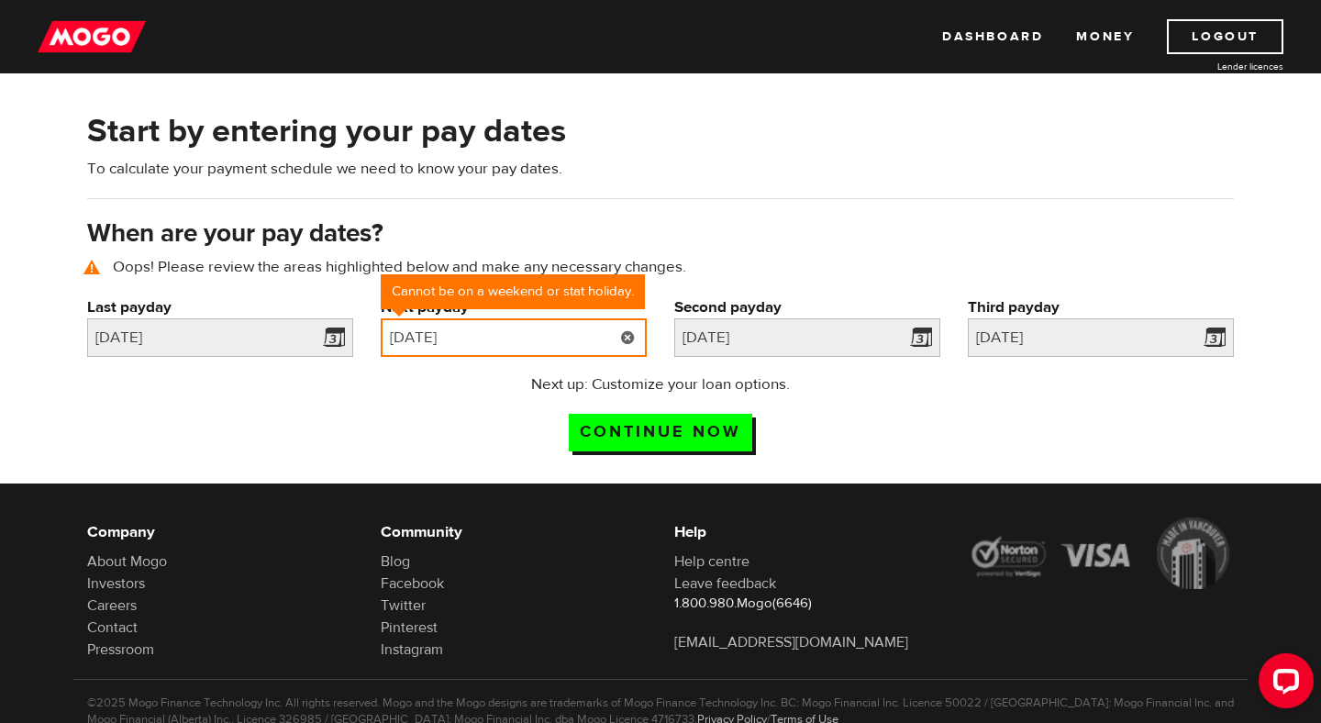
click at [570, 344] on input "2025/09/01" at bounding box center [514, 337] width 266 height 39
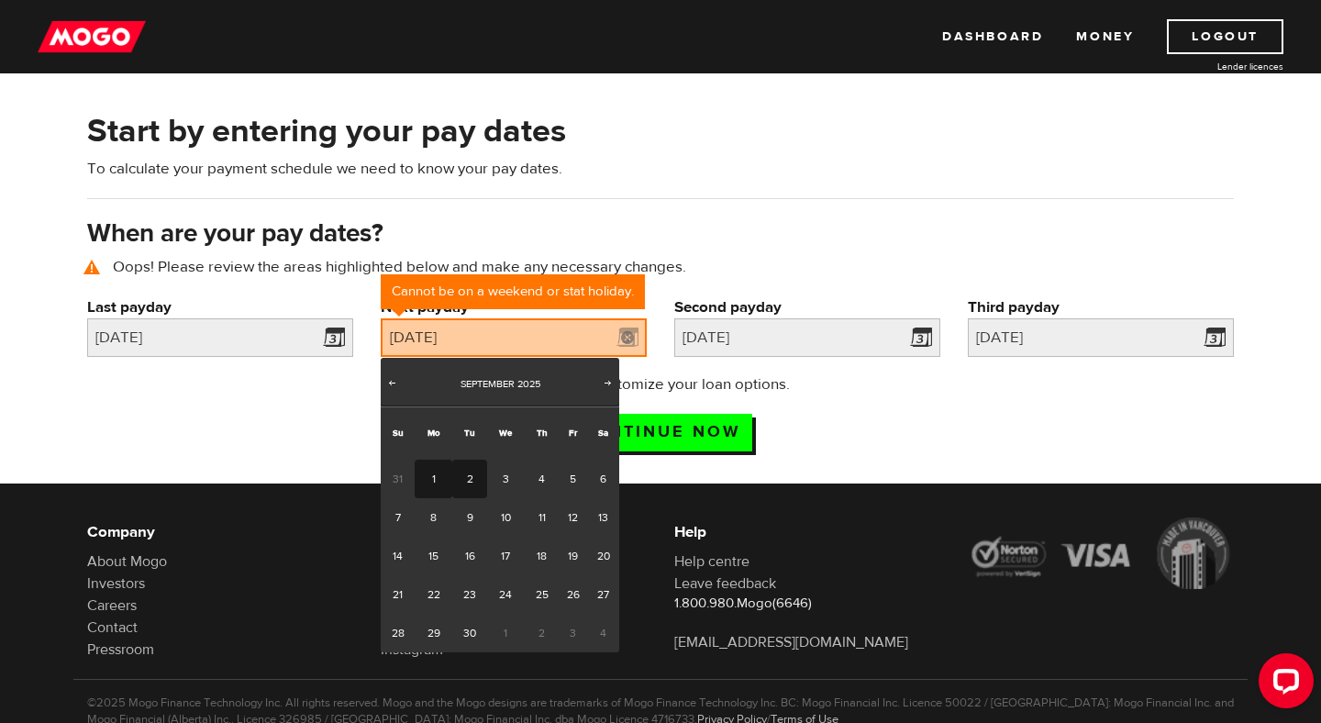
click at [466, 482] on link "2" at bounding box center [469, 479] width 34 height 39
type input "2025/09/02"
type input "2025/9/16"
type input "2025/9/30"
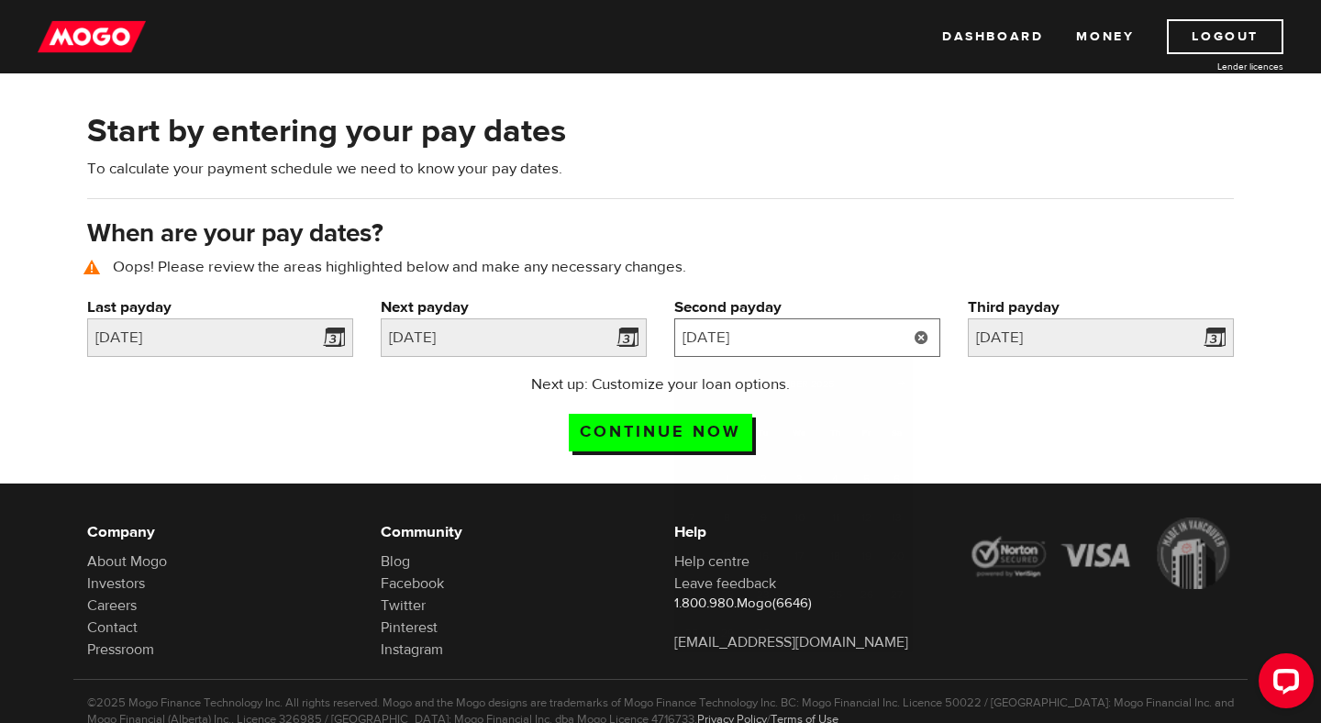
click at [769, 340] on input "2025/9/16" at bounding box center [807, 337] width 266 height 39
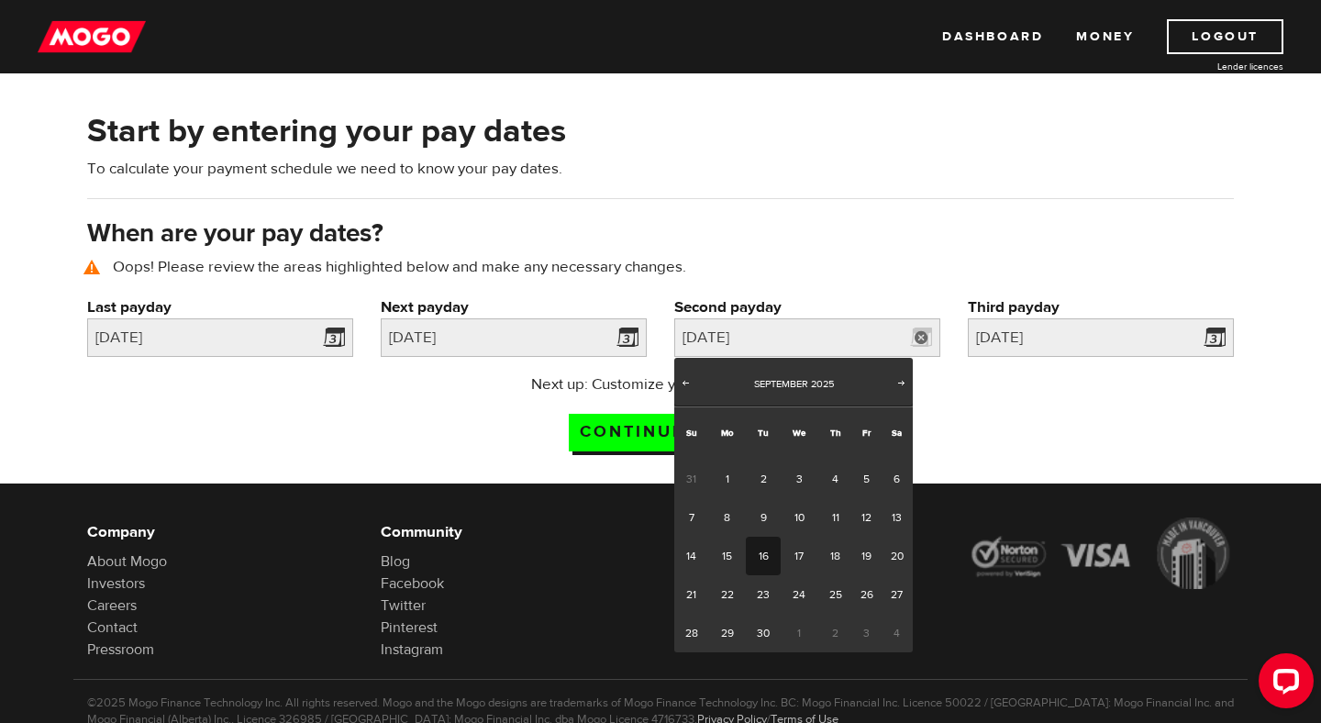
click at [764, 562] on link "16" at bounding box center [763, 556] width 34 height 39
type input "2025/09/16"
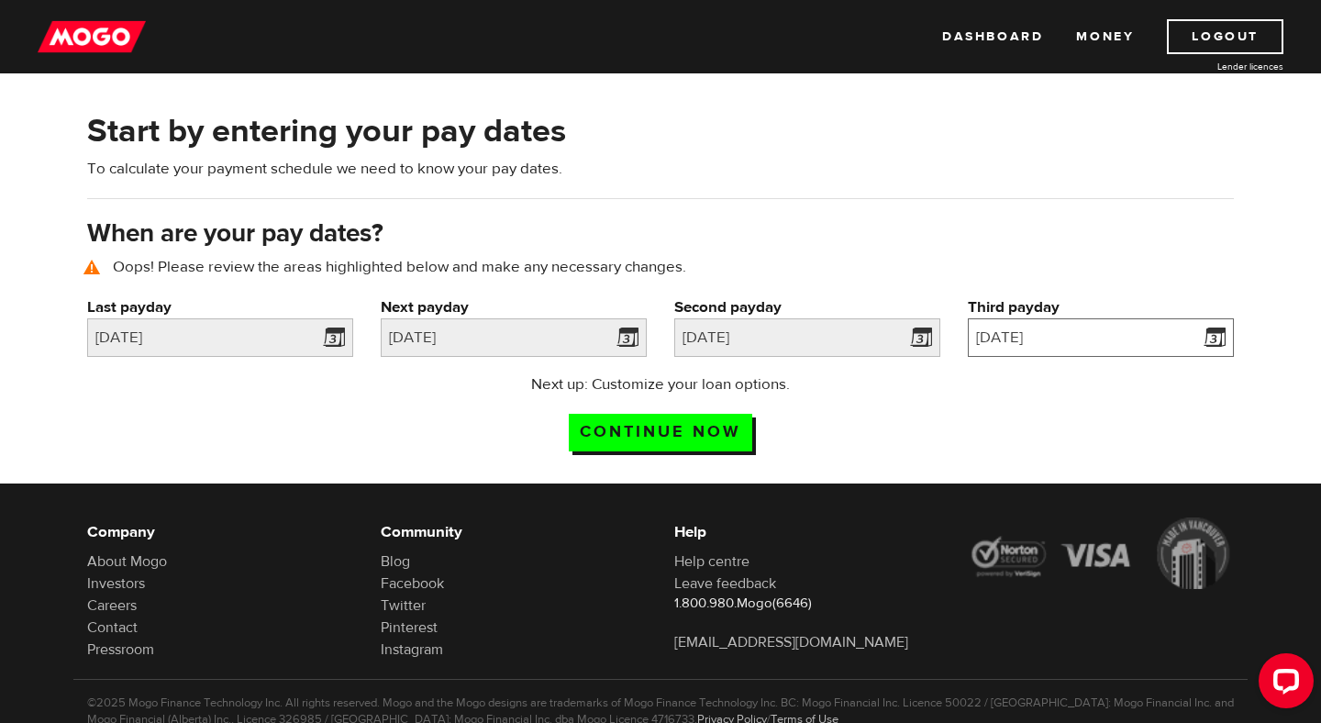
click at [1023, 357] on body "Dashboard Money Logout Lender licences STEP 1 Loan approval Loan select Funding…" at bounding box center [660, 276] width 1321 height 723
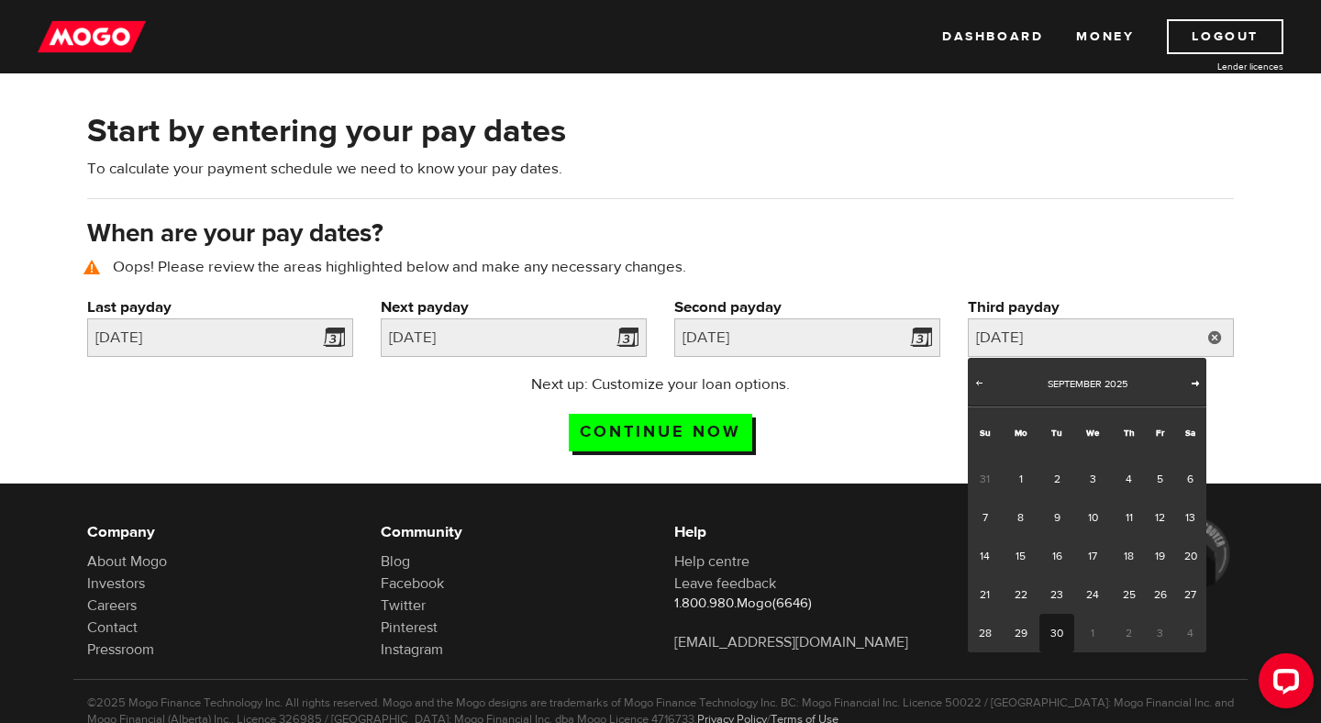
click at [1192, 387] on span "Next" at bounding box center [1195, 382] width 15 height 15
click at [1097, 477] on link "1" at bounding box center [1093, 479] width 38 height 39
type input "[DATE]"
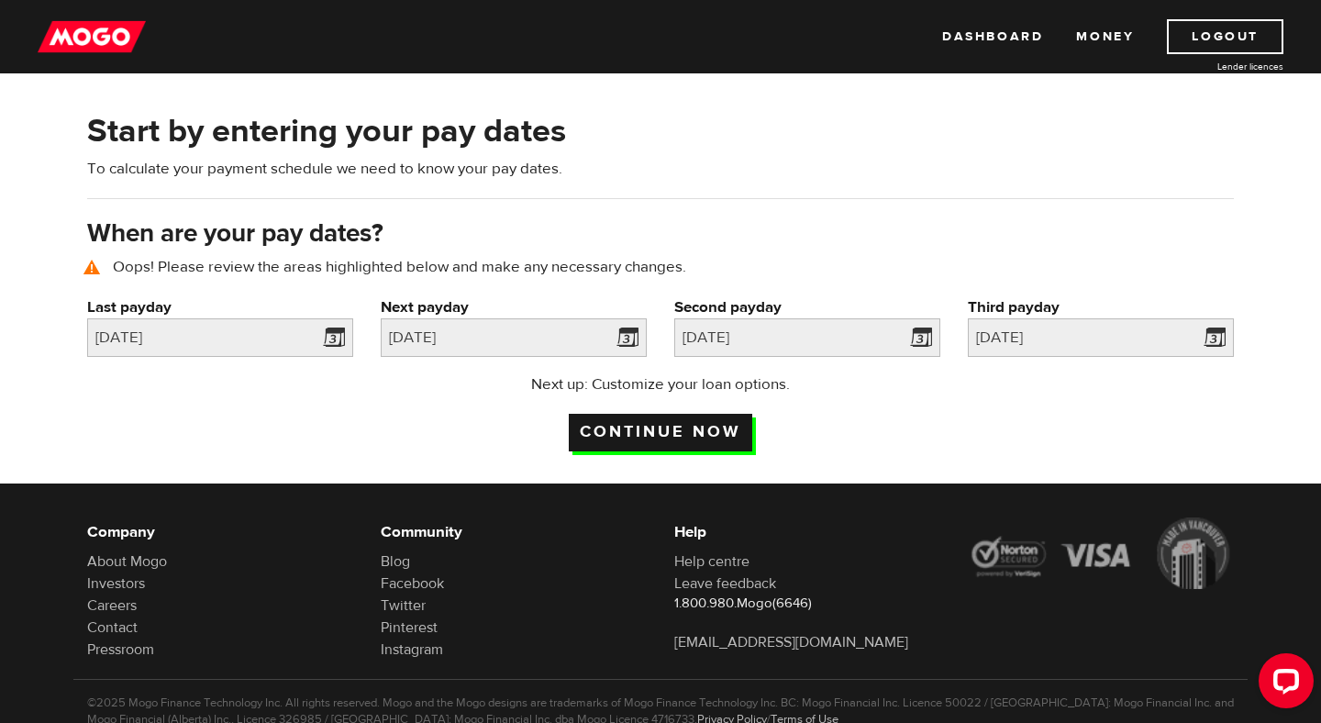
click at [664, 428] on input "Continue now" at bounding box center [661, 433] width 184 height 38
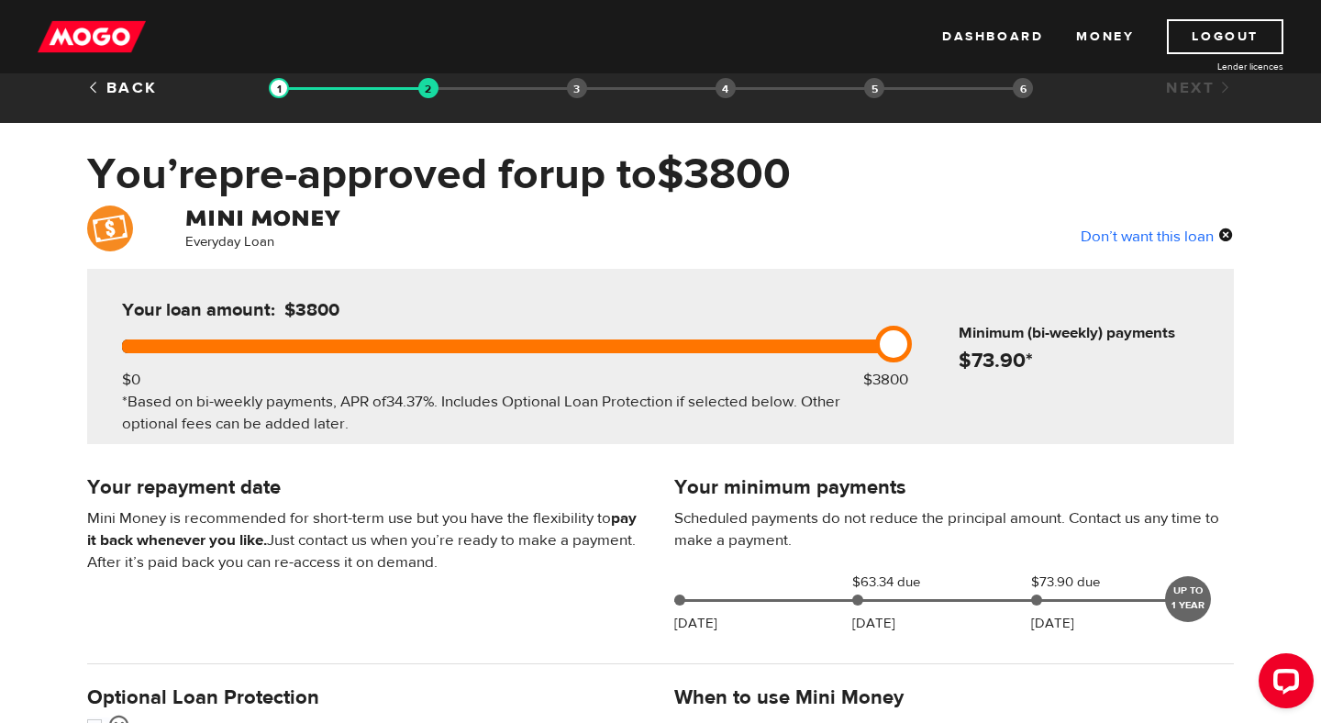
scroll to position [17, 0]
